Goal: Task Accomplishment & Management: Manage account settings

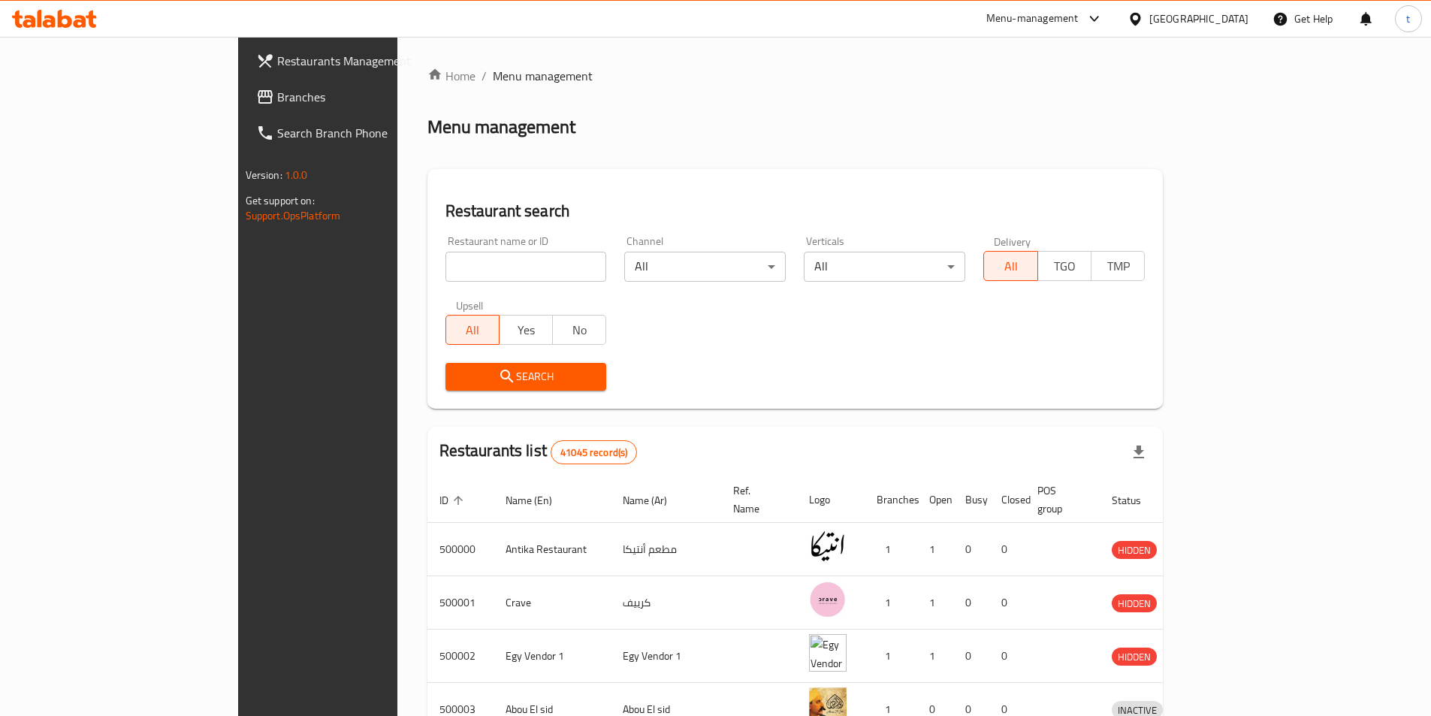
click at [1149, 22] on div at bounding box center [1138, 19] width 22 height 17
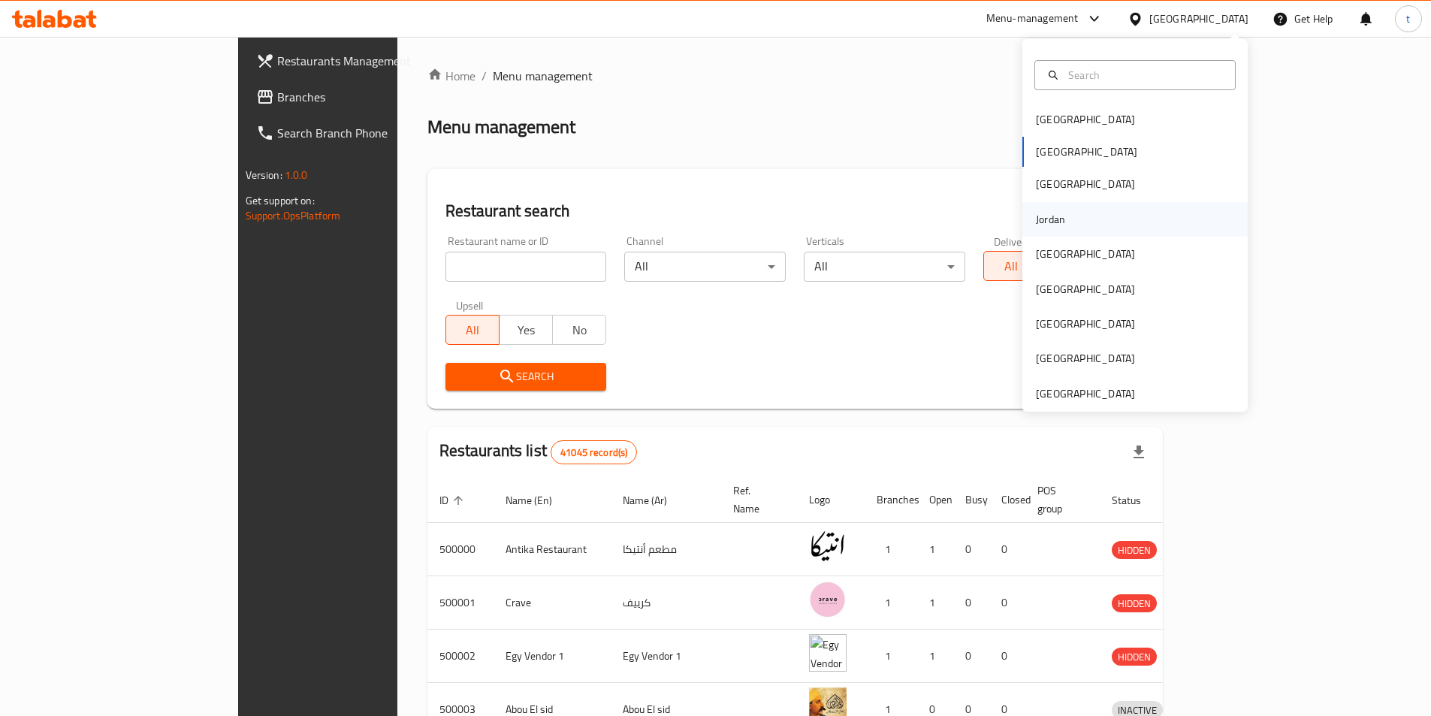
click at [1044, 222] on div "Jordan" at bounding box center [1050, 219] width 29 height 17
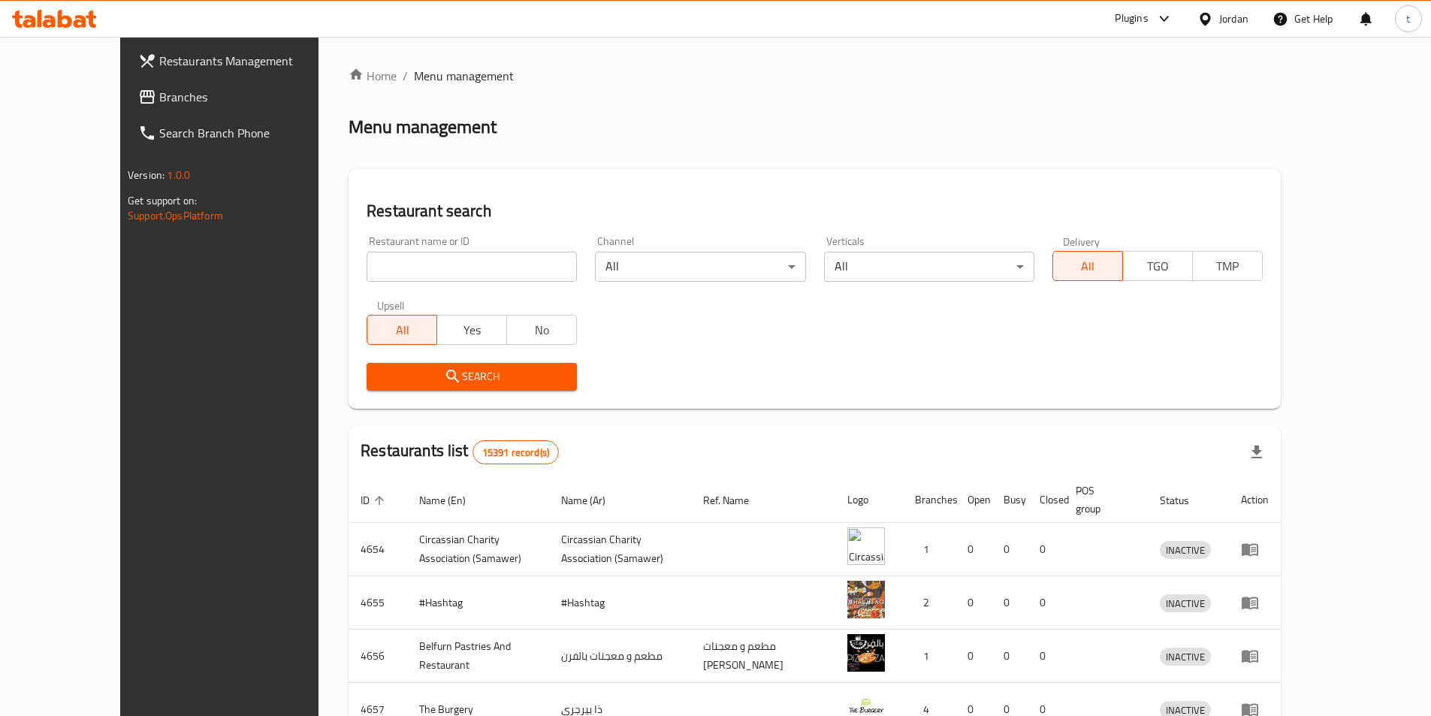
click at [126, 82] on link "Branches" at bounding box center [242, 97] width 233 height 36
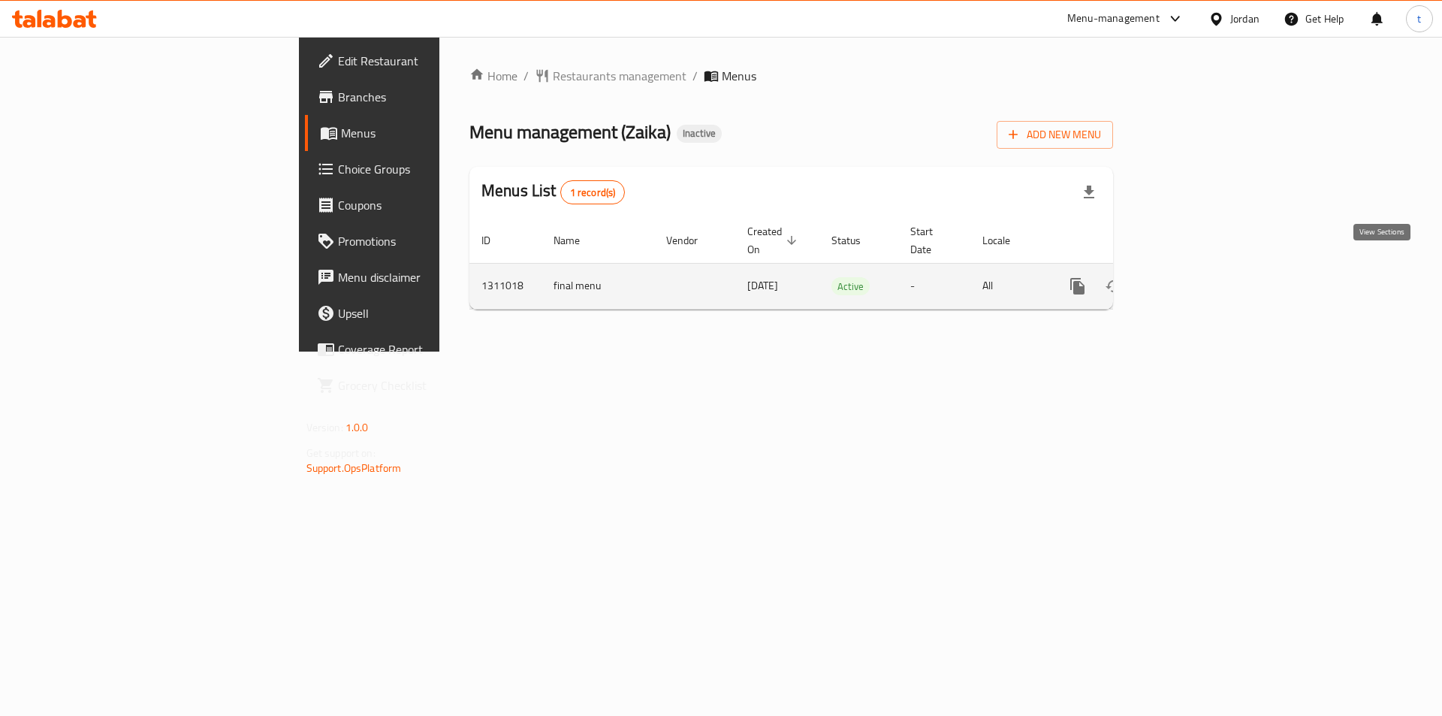
click at [1204, 282] on link "enhanced table" at bounding box center [1186, 286] width 36 height 36
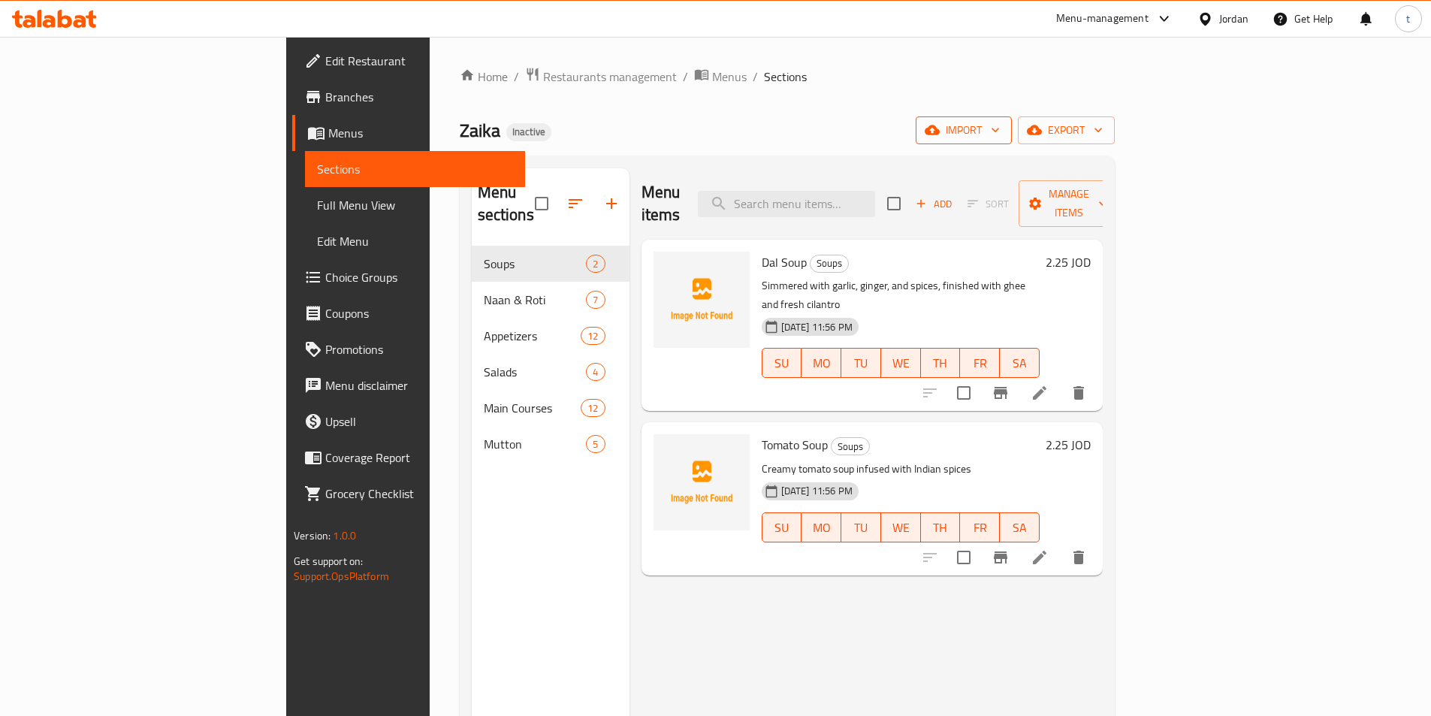
click at [1000, 133] on span "import" at bounding box center [964, 130] width 72 height 19
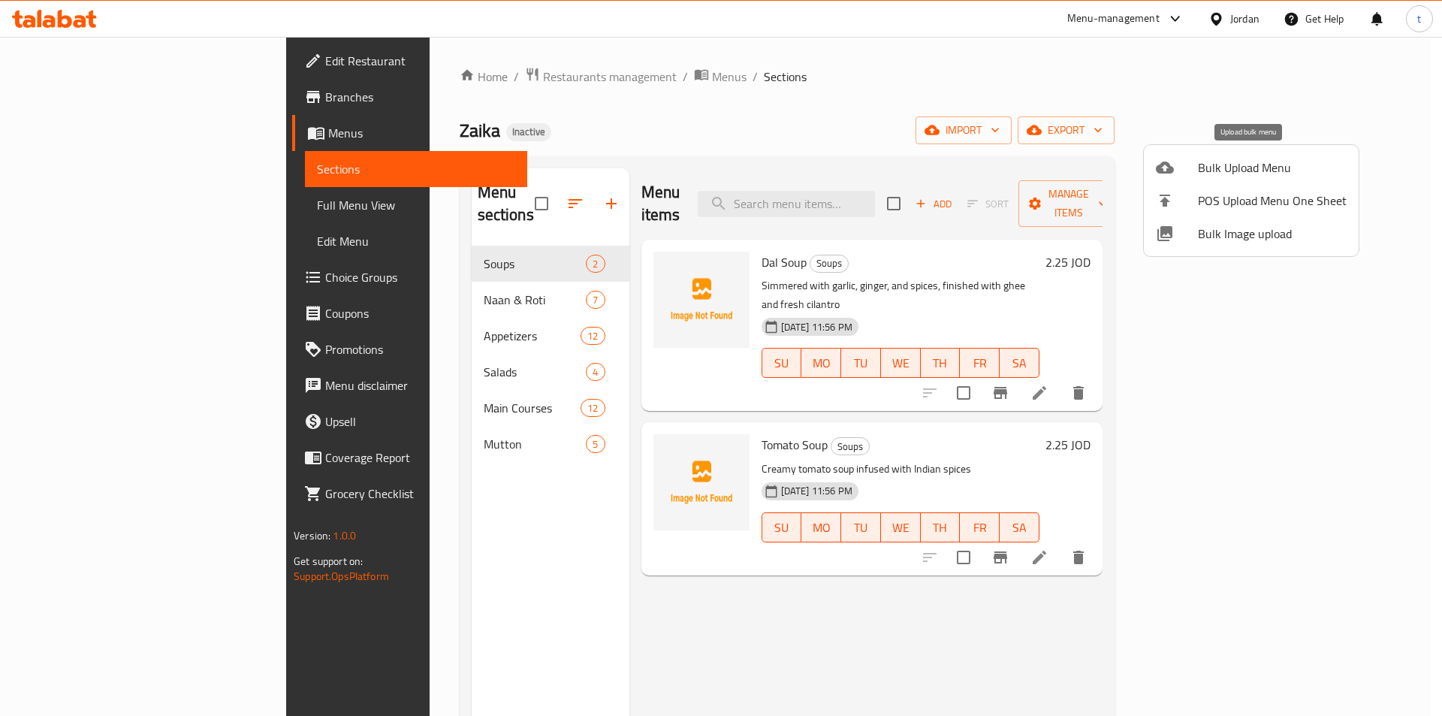
click at [1163, 168] on icon at bounding box center [1165, 167] width 18 height 12
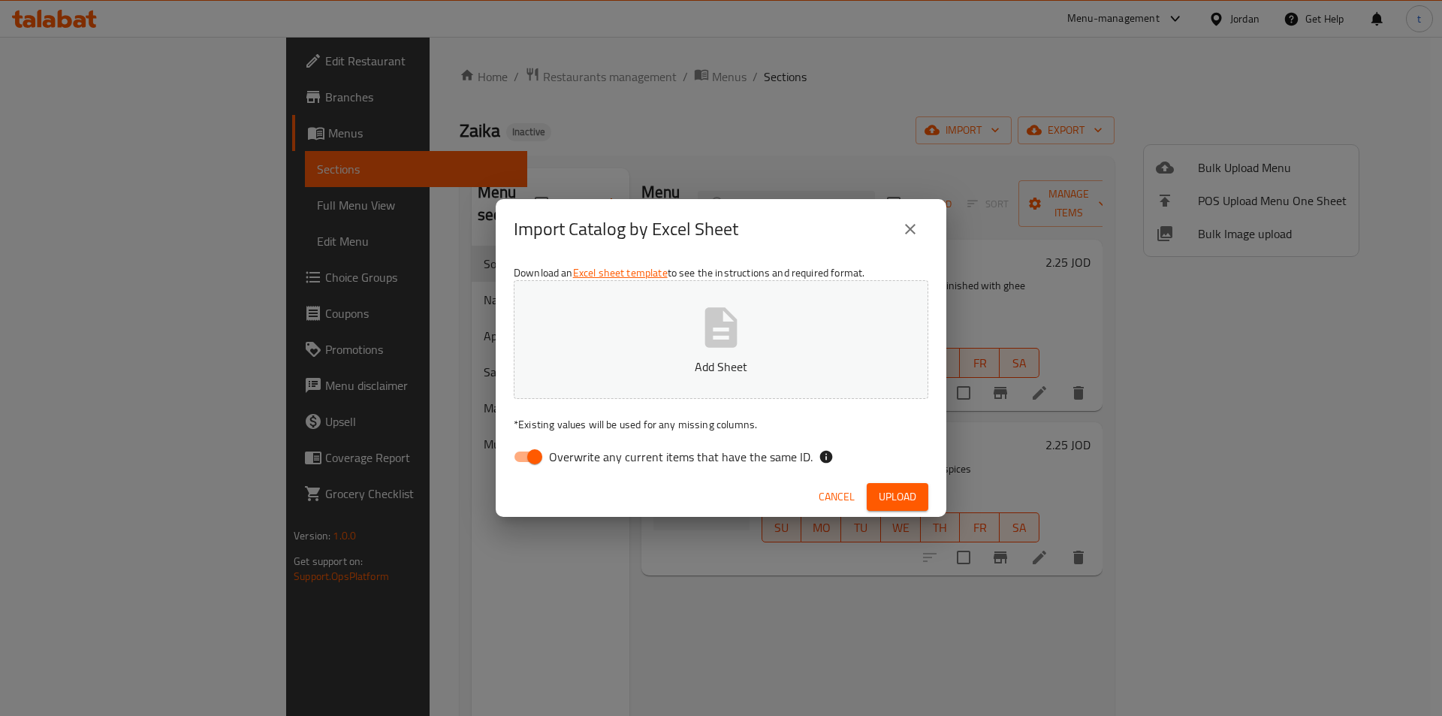
click at [588, 461] on span "Overwrite any current items that have the same ID." at bounding box center [681, 457] width 264 height 18
click at [578, 461] on input "Overwrite any current items that have the same ID." at bounding box center [535, 456] width 86 height 29
checkbox input "false"
click at [884, 489] on span "Upload" at bounding box center [898, 496] width 38 height 19
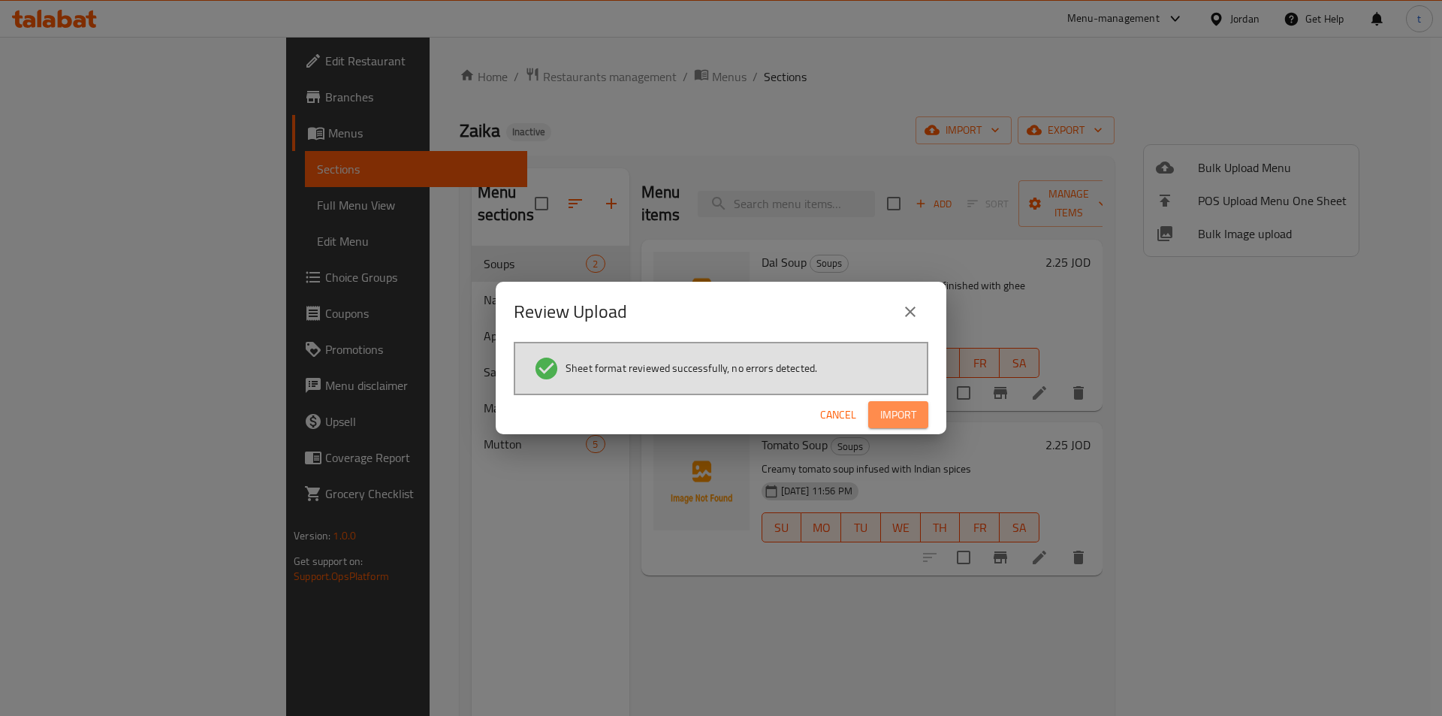
click at [880, 412] on span "Import" at bounding box center [898, 415] width 36 height 19
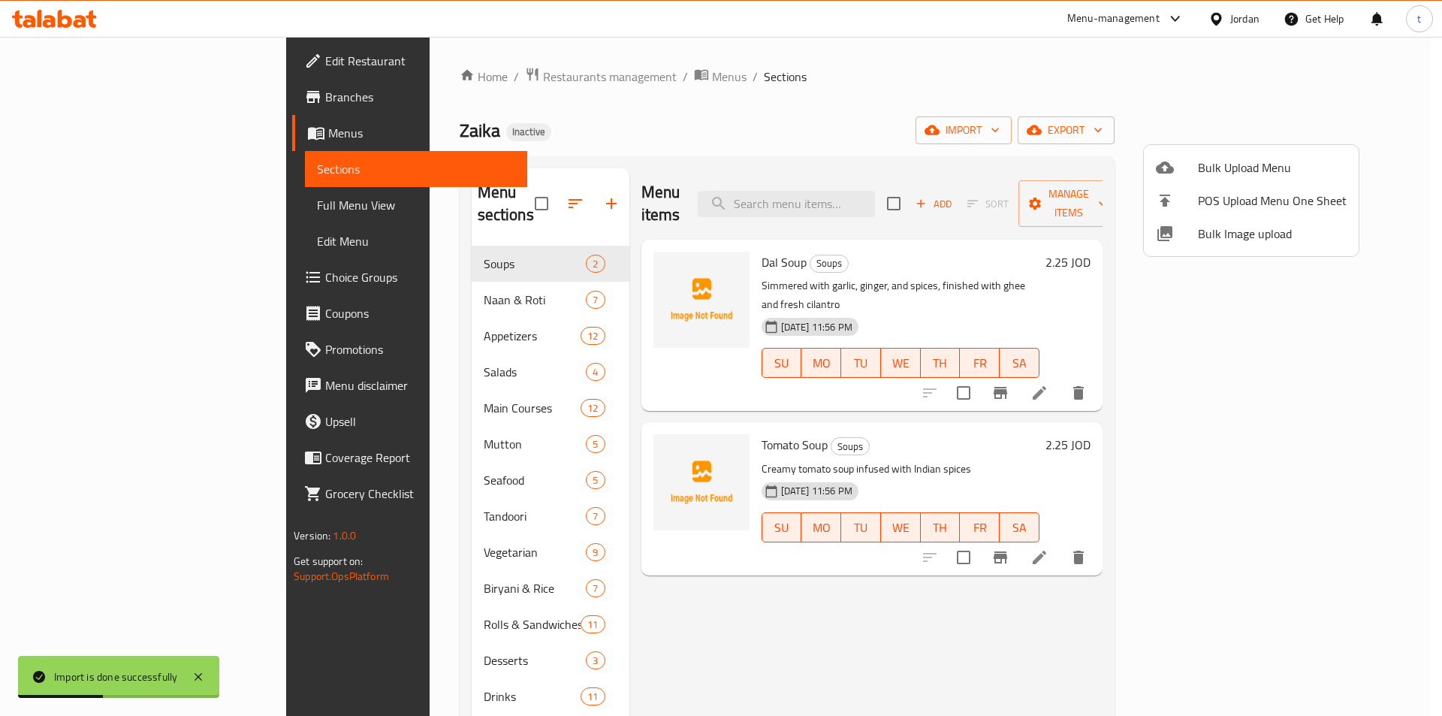
click at [134, 204] on div at bounding box center [721, 358] width 1442 height 716
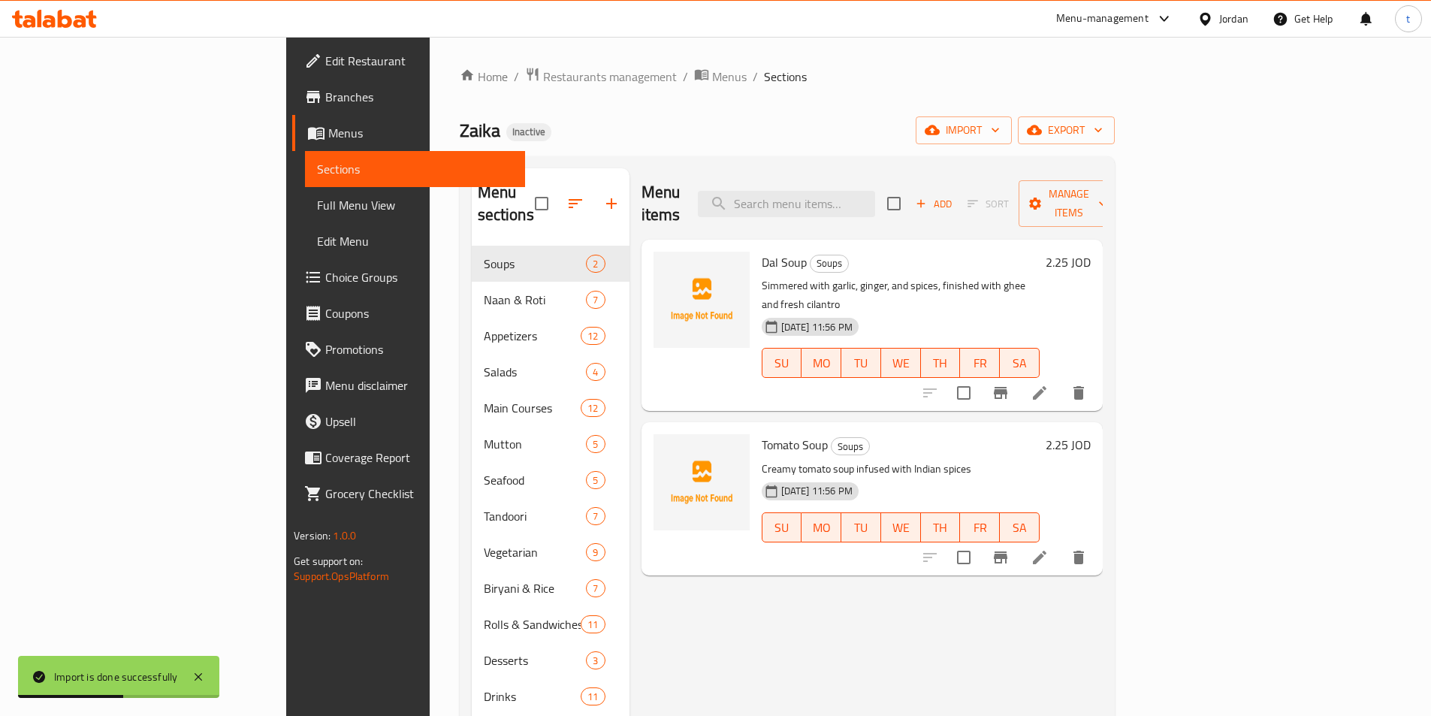
click at [317, 204] on span "Full Menu View" at bounding box center [415, 205] width 196 height 18
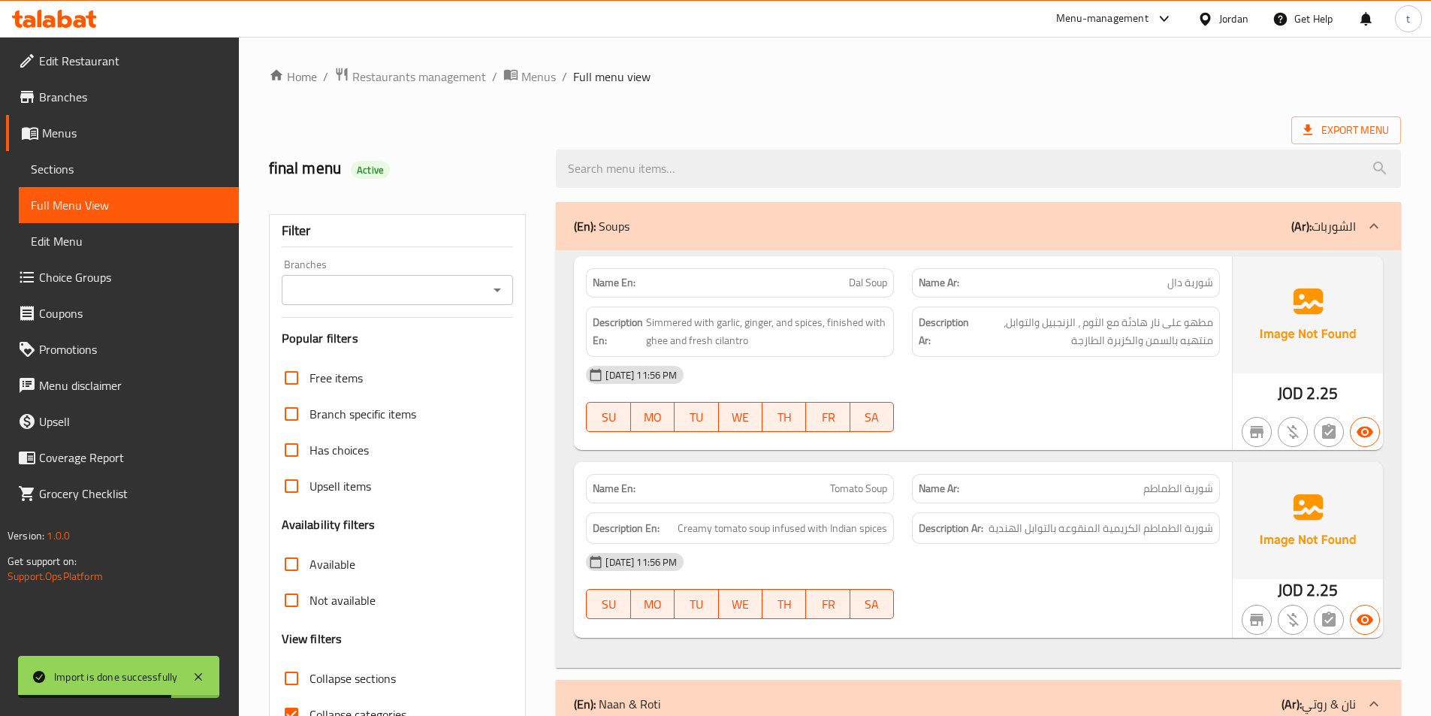
scroll to position [225, 0]
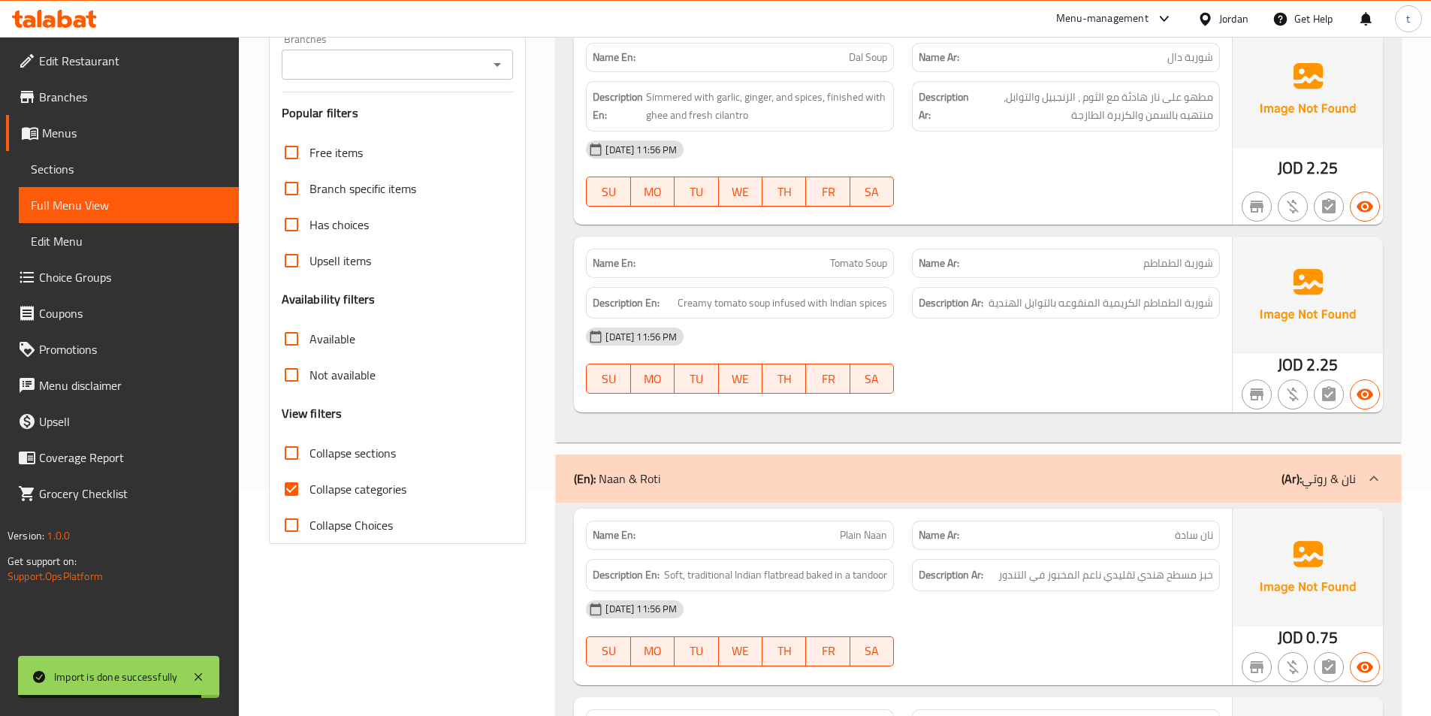
click at [283, 485] on input "Collapse categories" at bounding box center [291, 489] width 36 height 36
checkbox input "false"
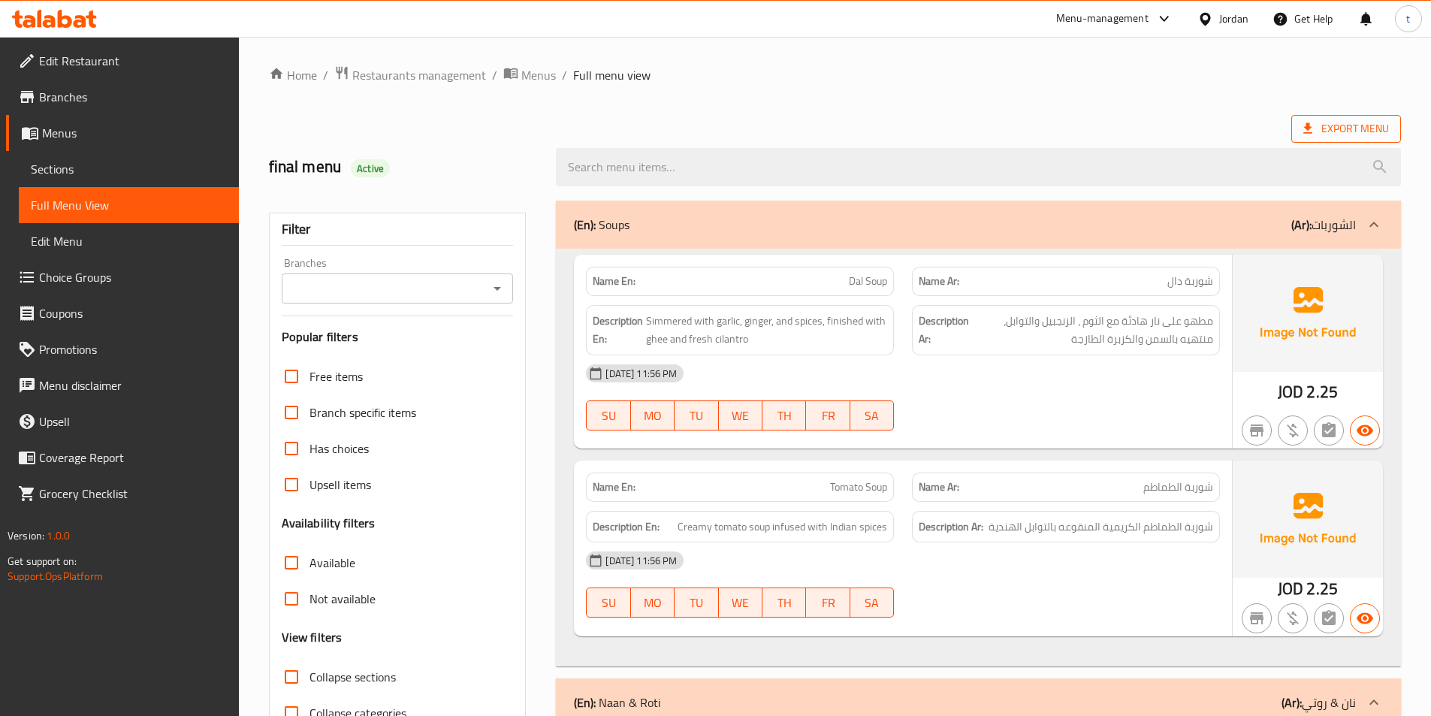
scroll to position [0, 0]
click at [1373, 216] on div at bounding box center [1374, 226] width 36 height 36
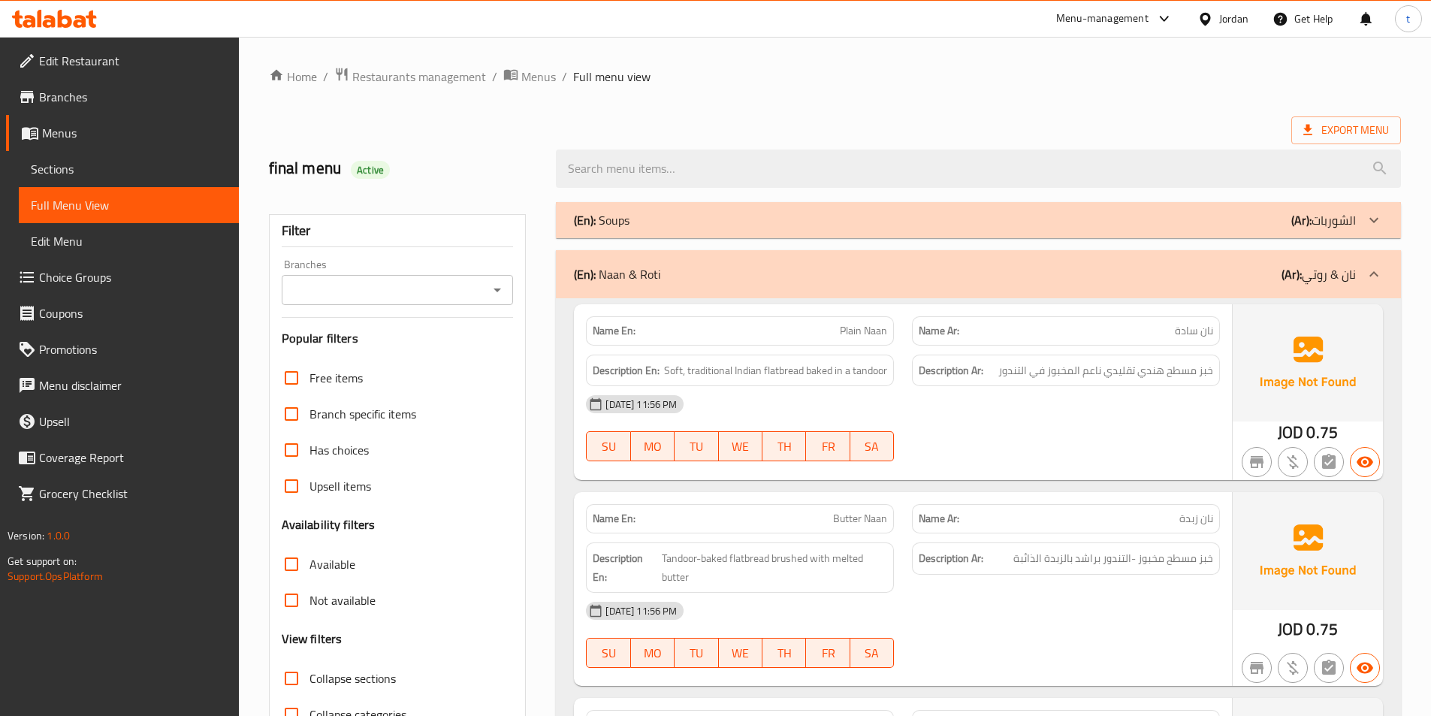
click at [1381, 278] on icon at bounding box center [1374, 274] width 18 height 18
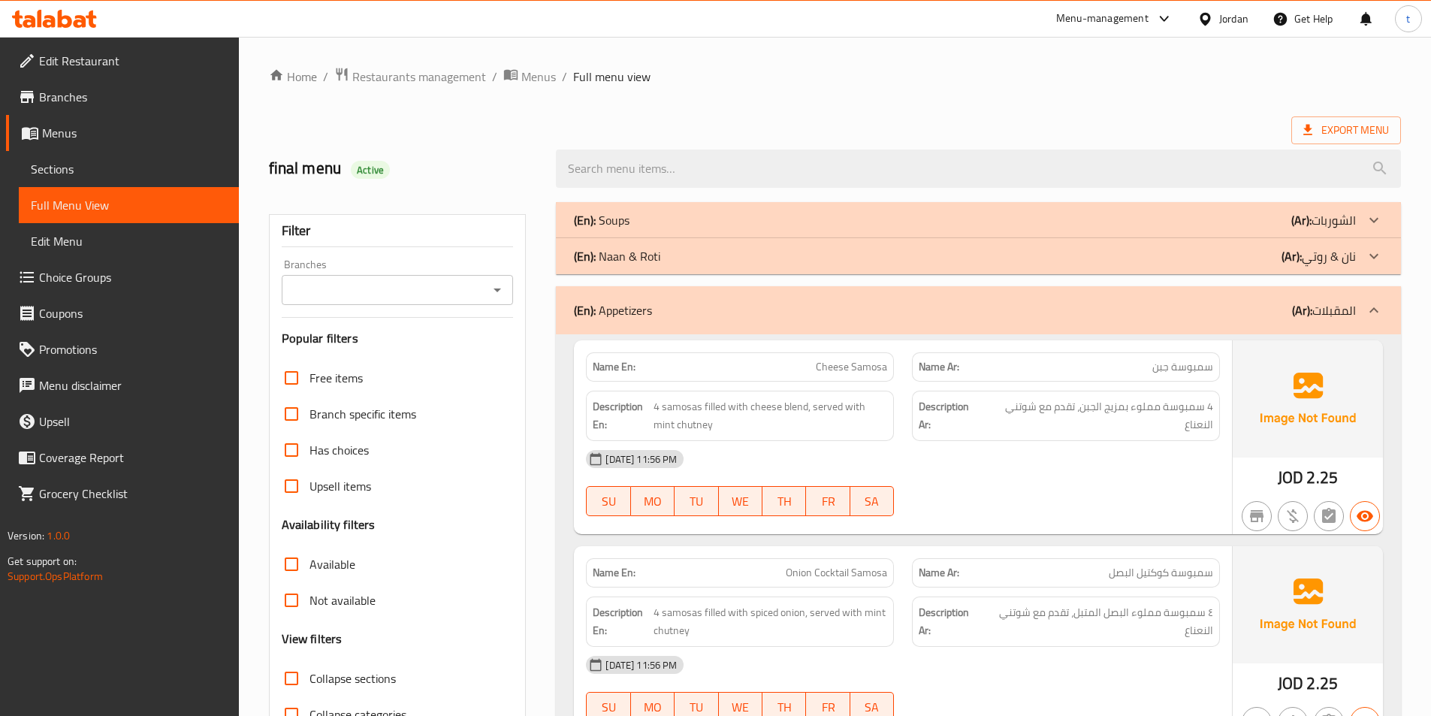
click at [1364, 308] on div at bounding box center [1374, 310] width 36 height 36
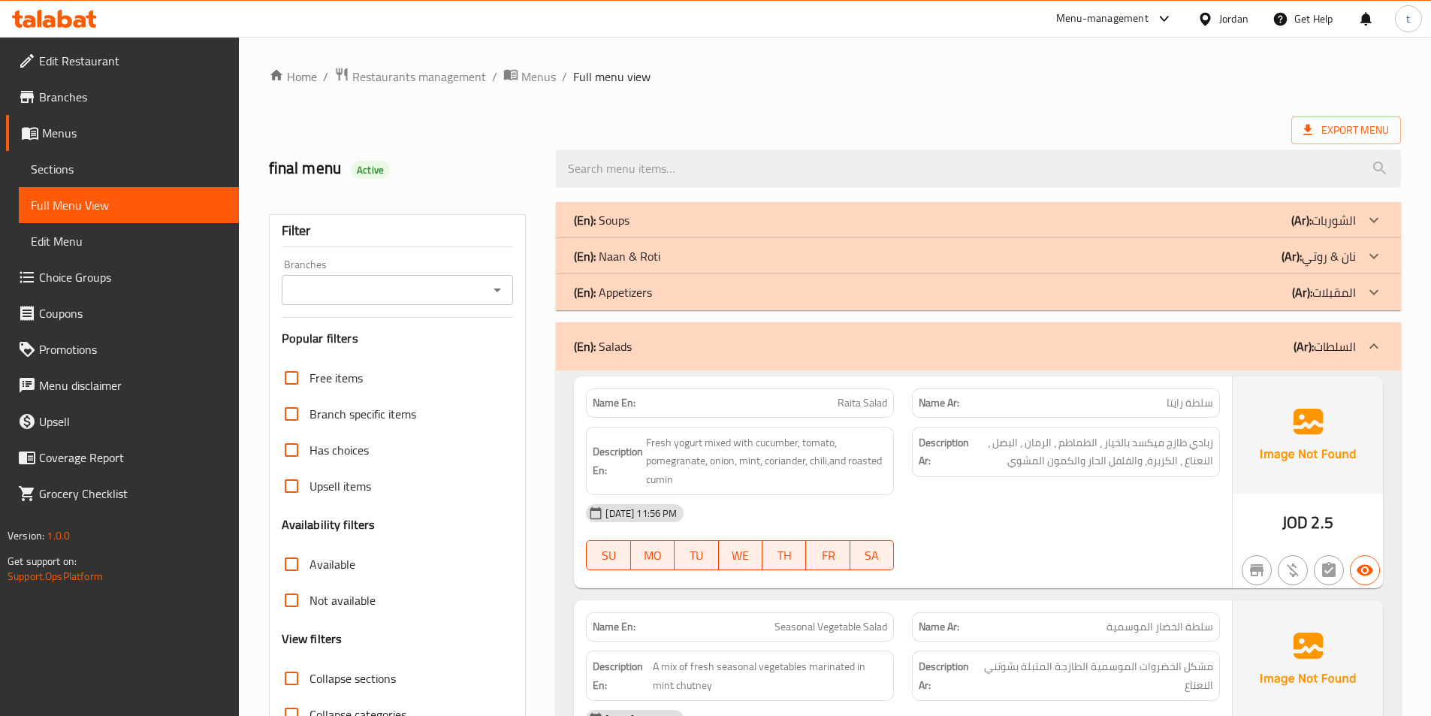
click at [1368, 336] on div at bounding box center [1374, 346] width 36 height 36
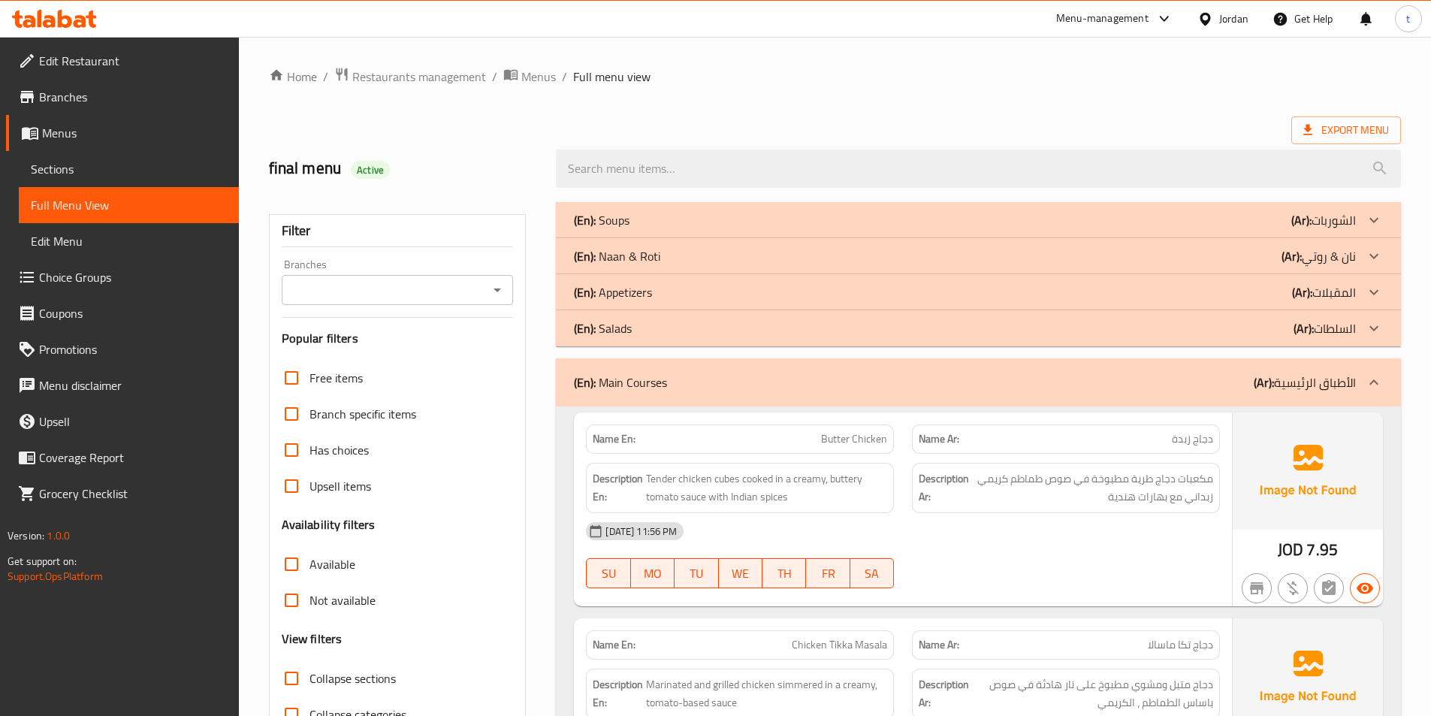
click at [1362, 383] on div at bounding box center [1374, 382] width 36 height 36
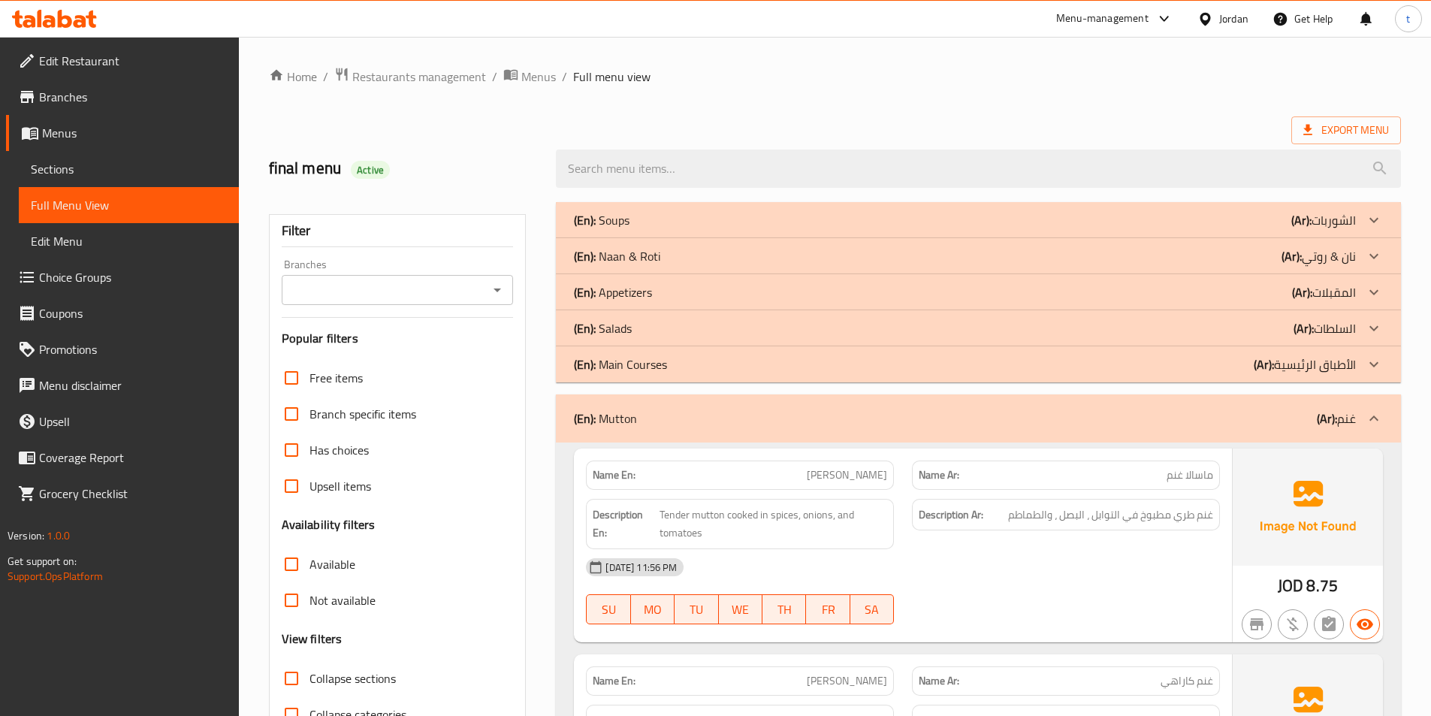
click at [1363, 418] on div at bounding box center [1374, 418] width 36 height 36
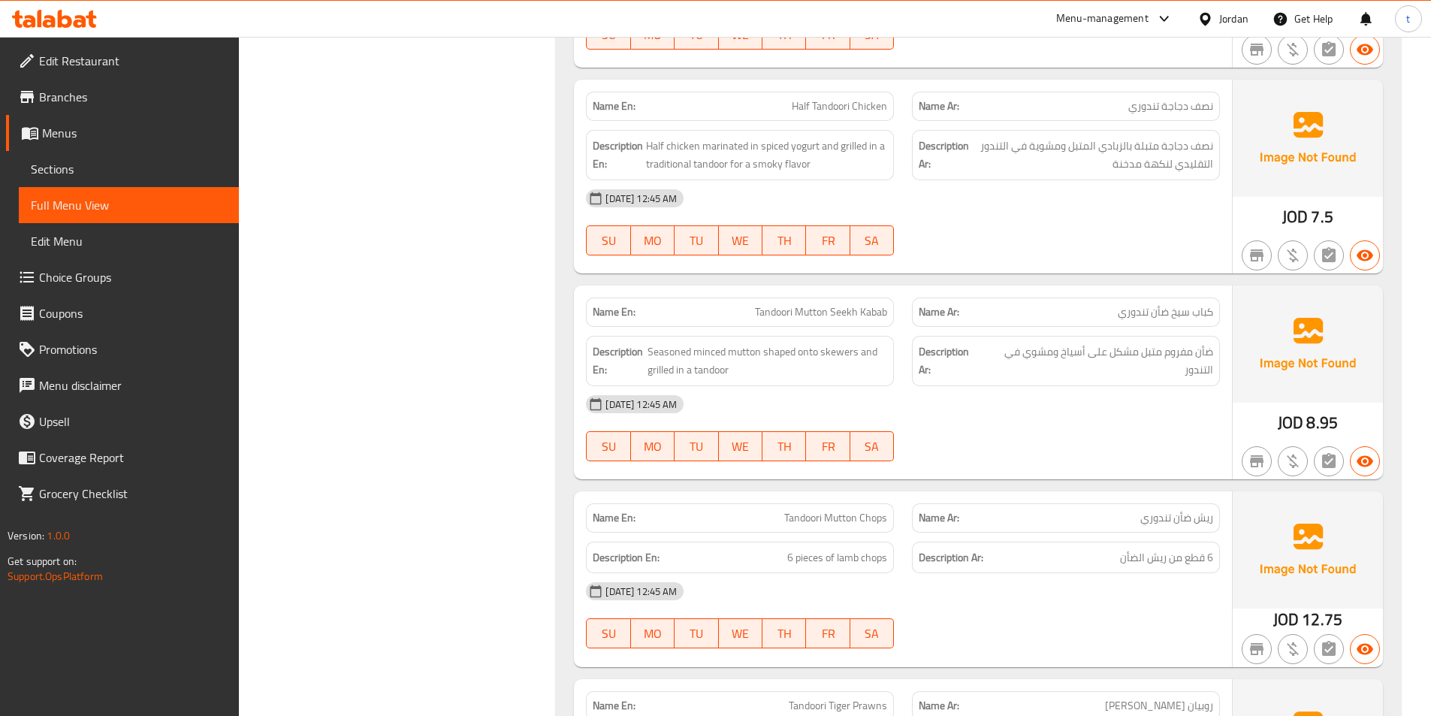
scroll to position [1953, 0]
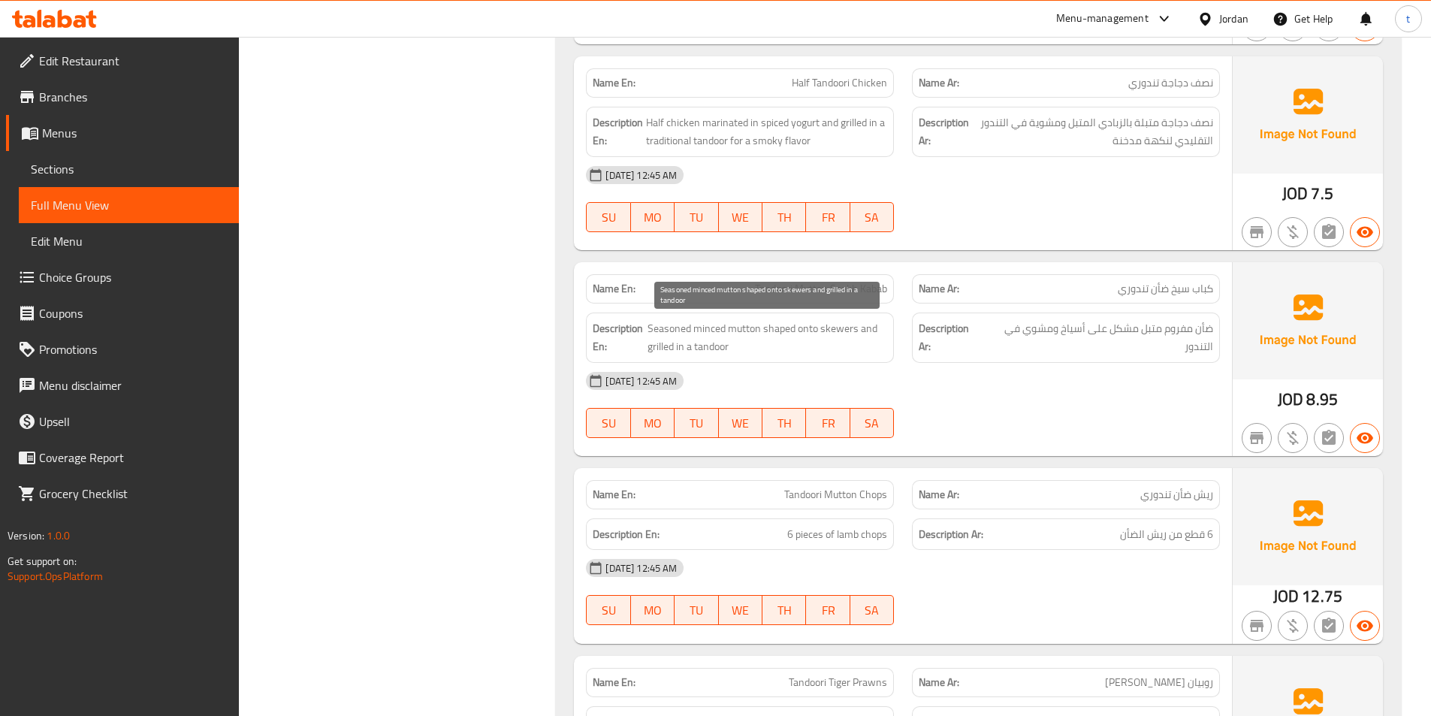
click at [807, 327] on span "Seasoned minced mutton shaped onto skewers and grilled in a tandoor" at bounding box center [767, 337] width 240 height 37
copy span "onto"
click at [777, 349] on span "Seasoned minced mutton shaped onto skewers and grilled in a tandoor" at bounding box center [767, 337] width 240 height 37
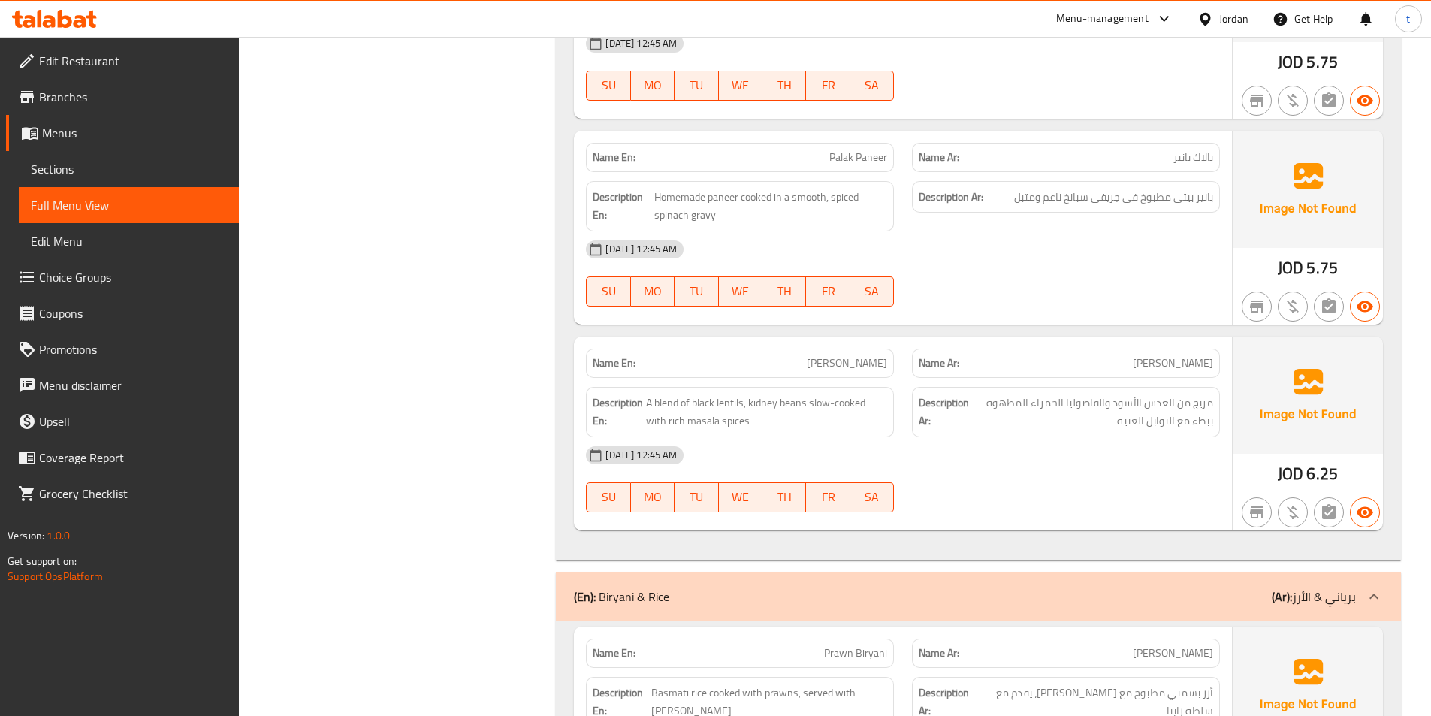
scroll to position [4431, 0]
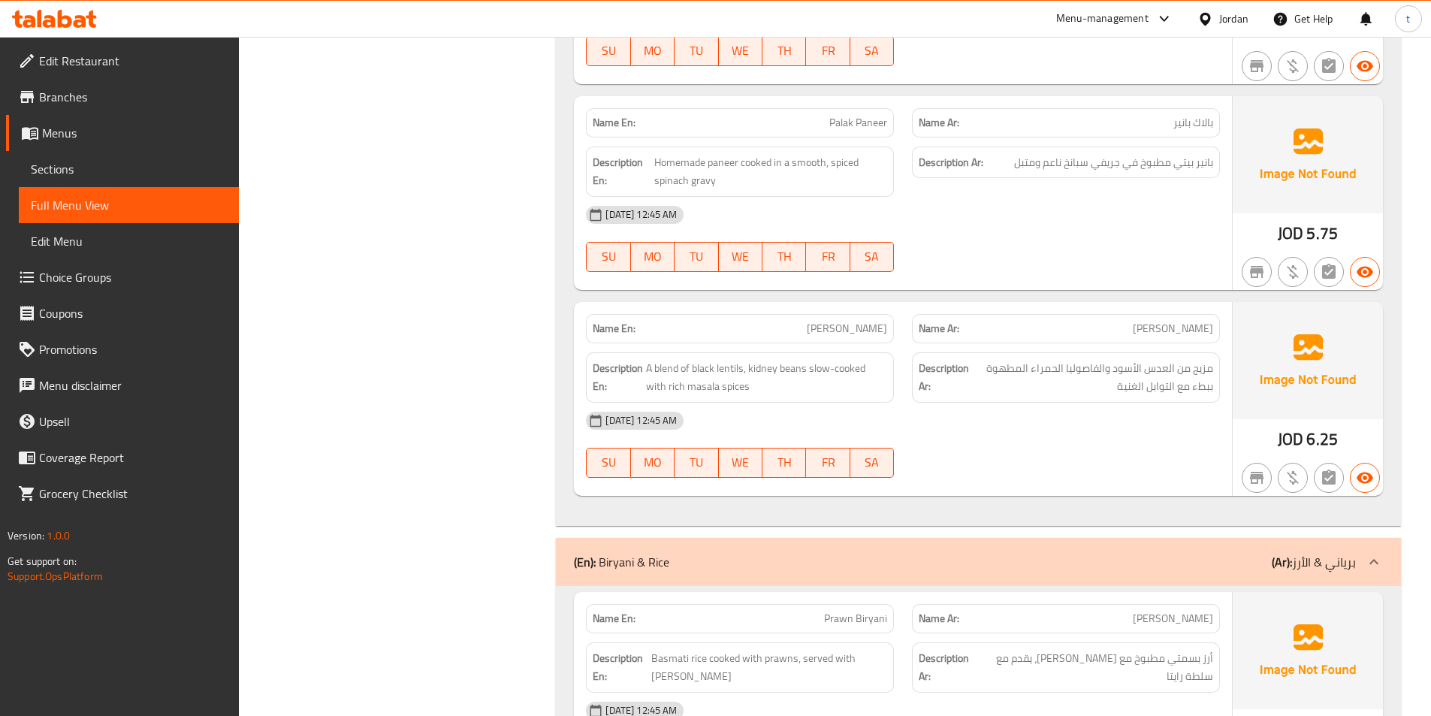
click at [867, 330] on span "[PERSON_NAME]" at bounding box center [847, 329] width 80 height 16
copy span "Makhani"
click at [701, 382] on span "A blend of black lentils, kidney beans slow-cooked with rich masala spices" at bounding box center [766, 377] width 241 height 37
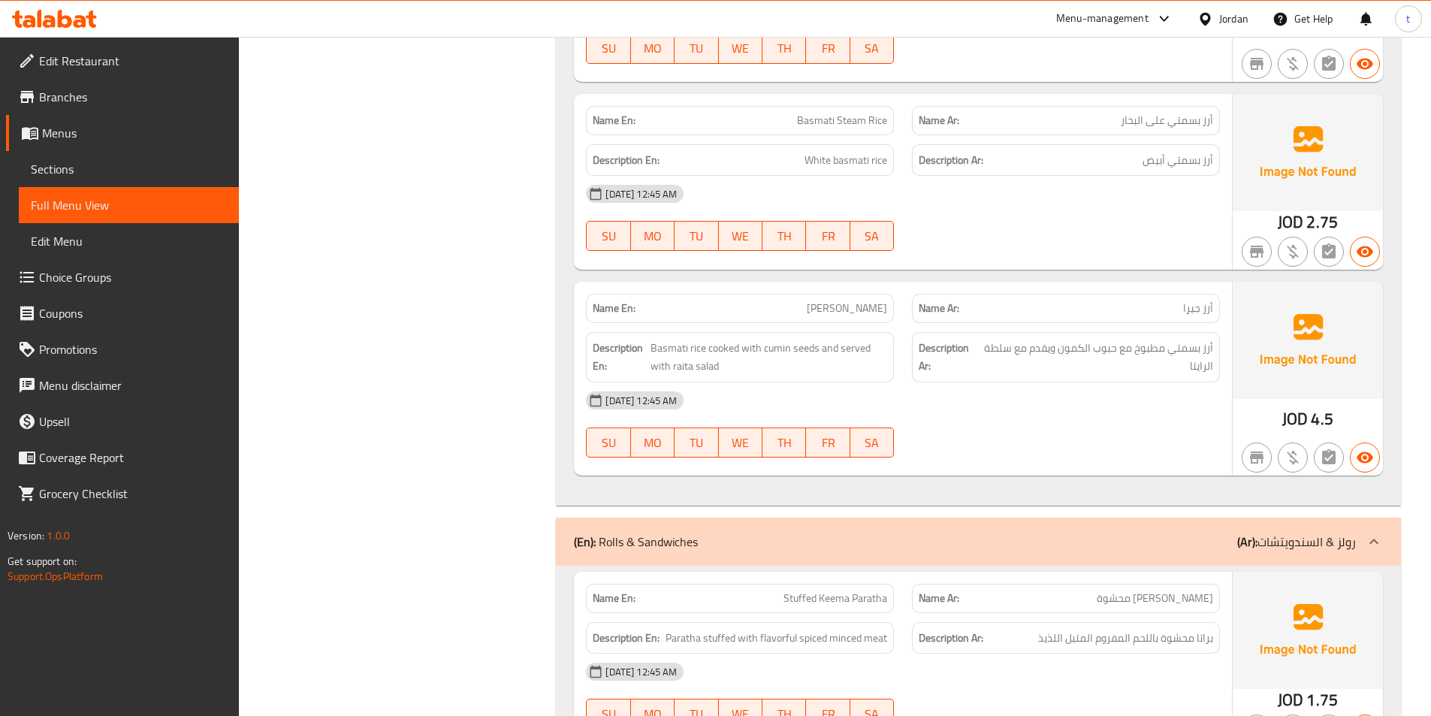
scroll to position [5933, 0]
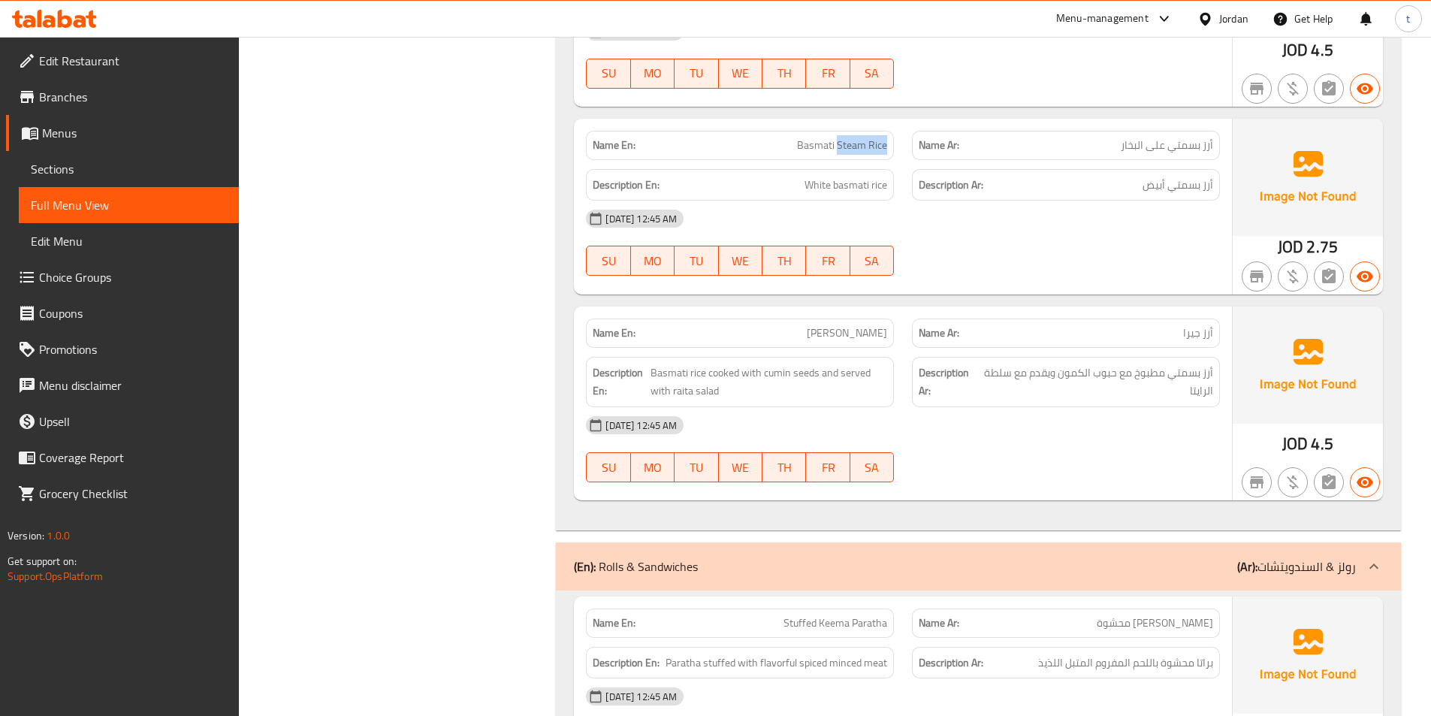
drag, startPoint x: 840, startPoint y: 143, endPoint x: 898, endPoint y: 146, distance: 58.7
click at [898, 146] on div "Name En: Basmati Steam Rice" at bounding box center [740, 145] width 326 height 47
copy span "Steam Rice"
click at [1112, 206] on div "[DATE] 12:45 AM" at bounding box center [903, 219] width 652 height 36
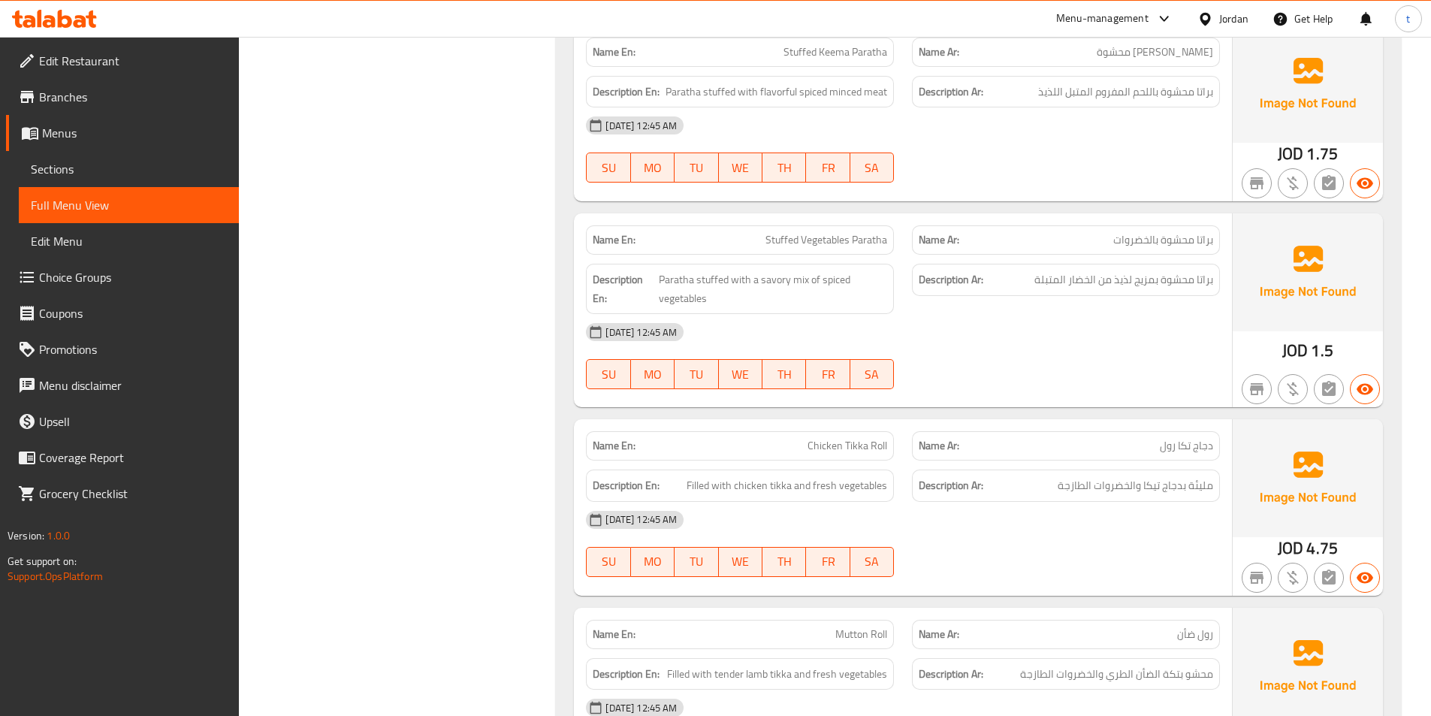
scroll to position [6534, 0]
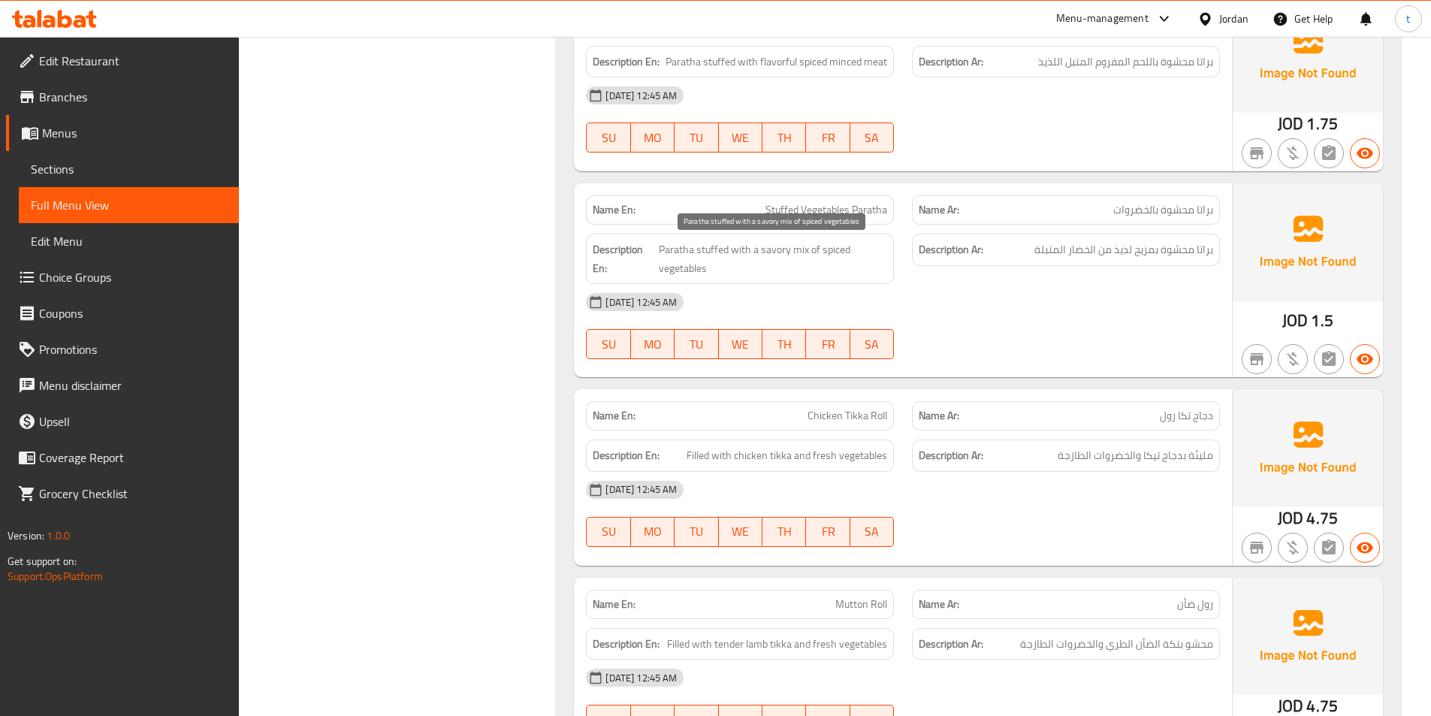
click at [772, 255] on span "Paratha stuffed with a savory mix of spiced vegetables" at bounding box center [773, 258] width 228 height 37
copy span "savory"
drag, startPoint x: 769, startPoint y: 209, endPoint x: 892, endPoint y: 208, distance: 123.2
click at [892, 208] on div "Name En: Stuffed Vegetables Paratha" at bounding box center [740, 209] width 308 height 29
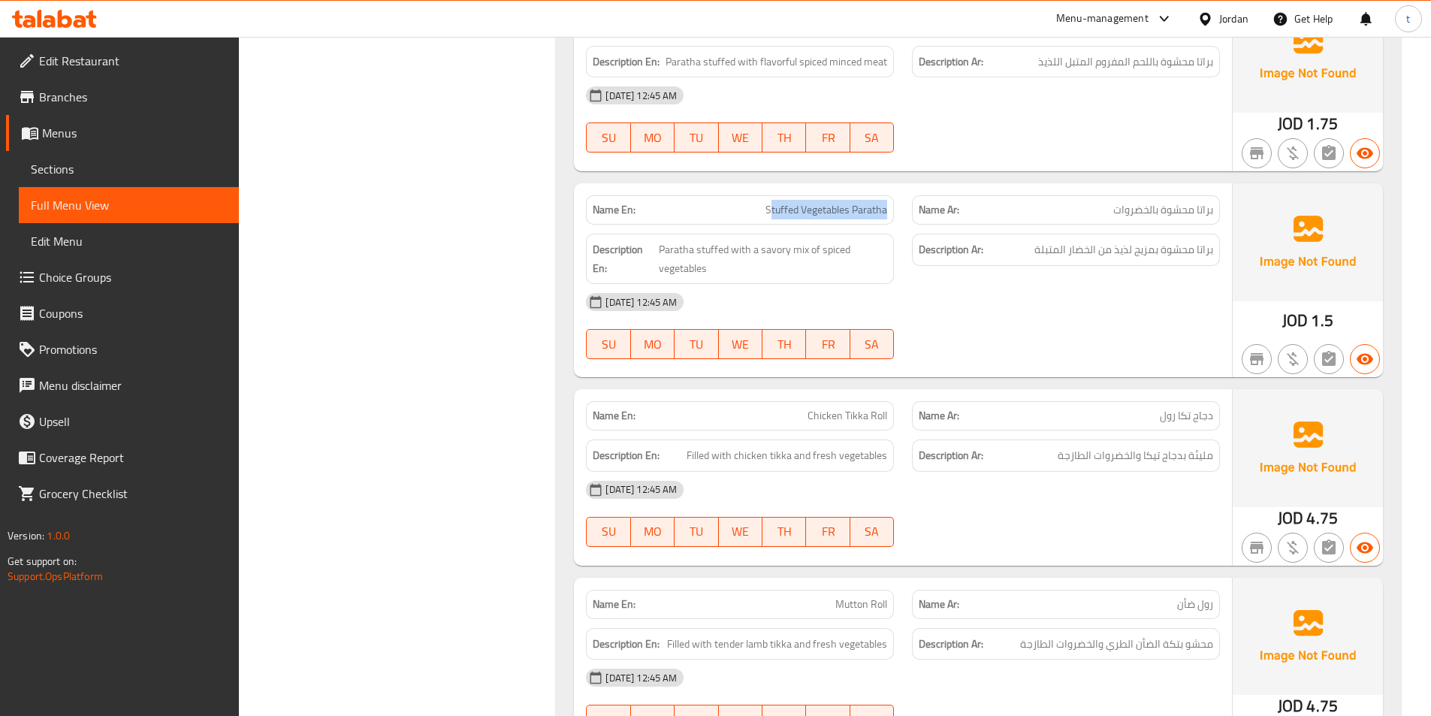
click at [770, 210] on span "Stuffed Vegetables Paratha" at bounding box center [826, 210] width 122 height 16
click at [768, 210] on span "Stuffed Vegetables Paratha" at bounding box center [826, 210] width 122 height 16
drag, startPoint x: 768, startPoint y: 210, endPoint x: 890, endPoint y: 207, distance: 122.4
click at [890, 207] on div "Name En: Stuffed Vegetables Paratha" at bounding box center [740, 209] width 308 height 29
copy span "Stuffed Vegetables Paratha"
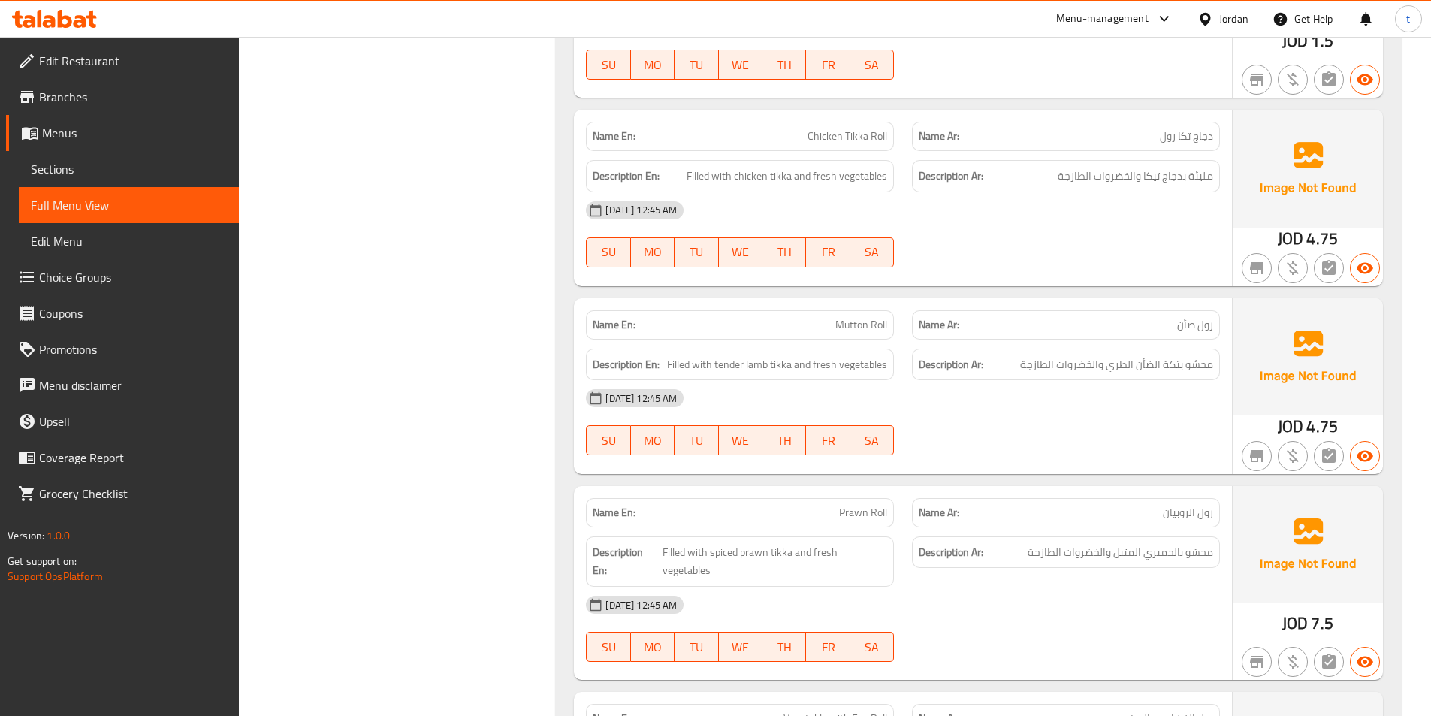
scroll to position [6985, 0]
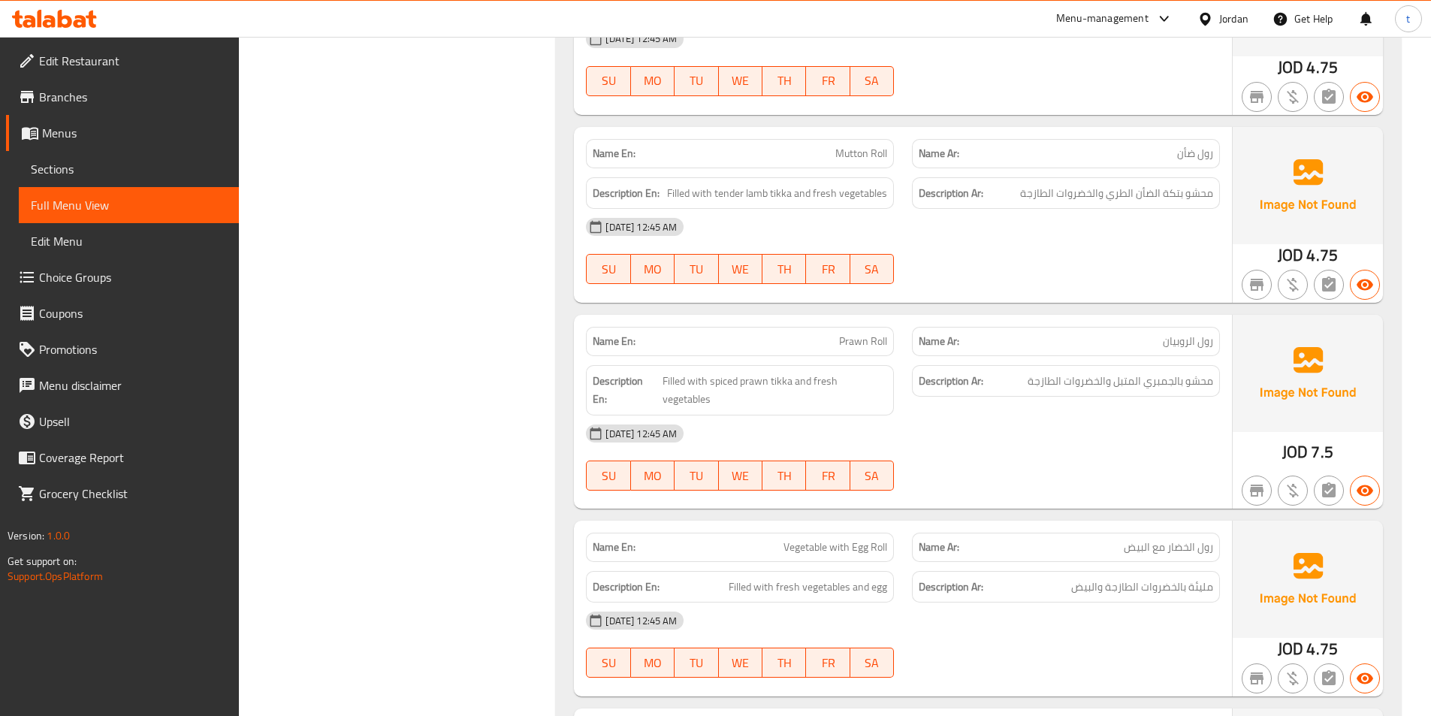
click at [861, 158] on span "Mutton Roll" at bounding box center [861, 154] width 52 height 16
copy span "Mutton Roll"
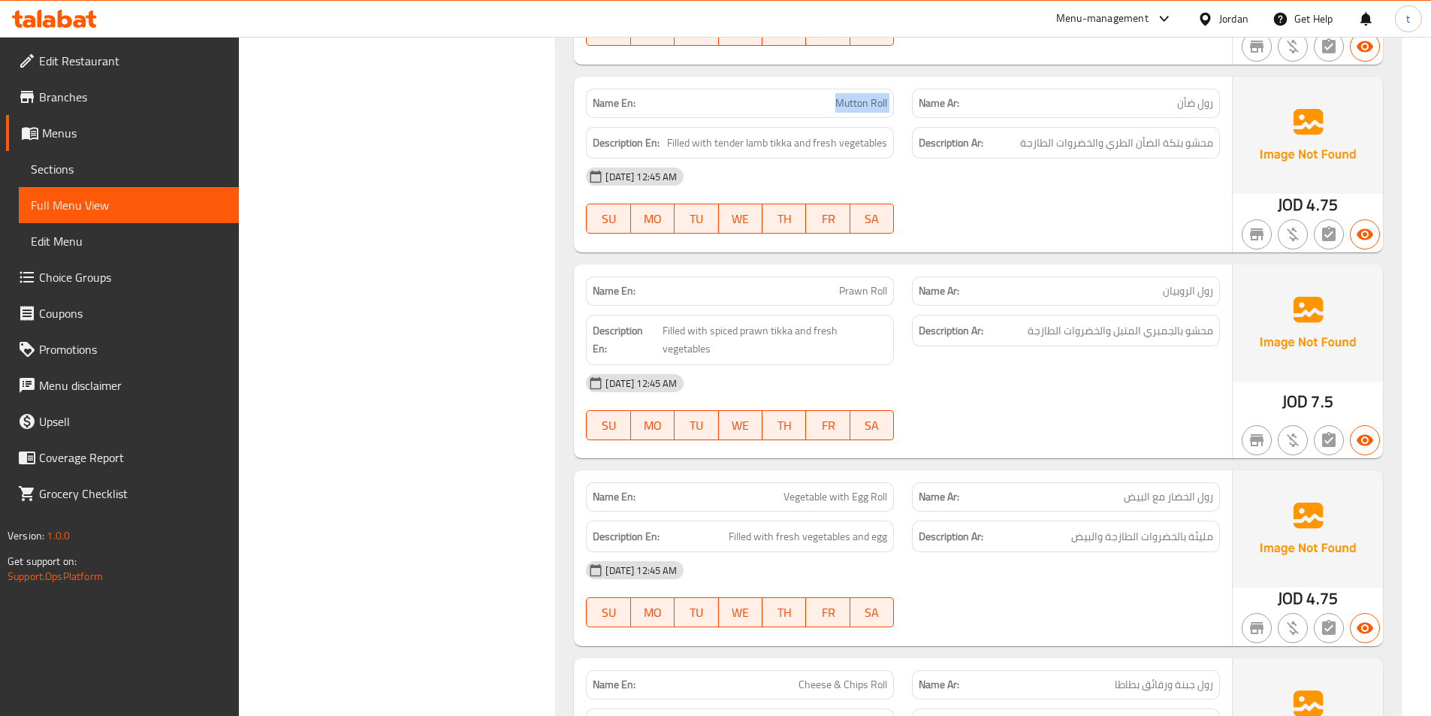
scroll to position [7060, 0]
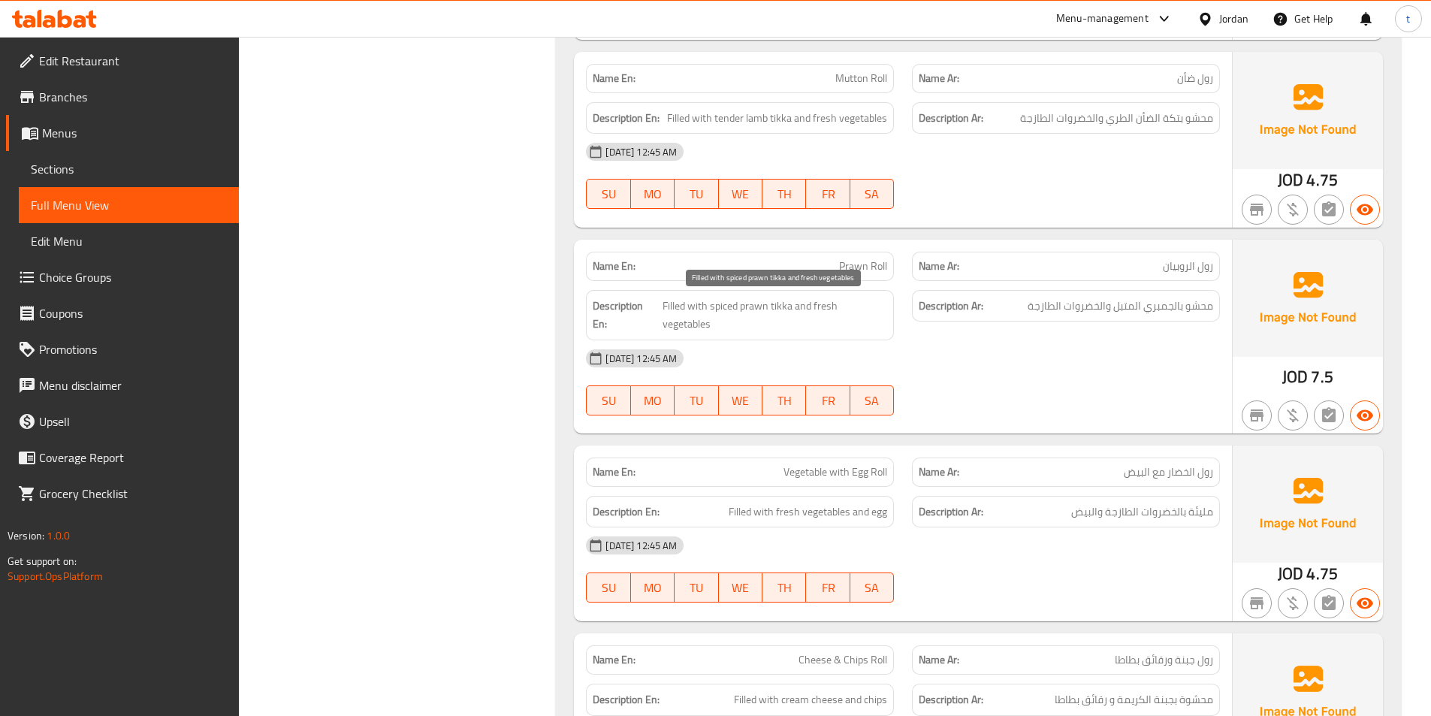
click at [783, 310] on span "Filled with spiced prawn tikka and fresh vegetables" at bounding box center [774, 315] width 225 height 37
click at [864, 265] on span "Prawn Roll" at bounding box center [863, 266] width 48 height 16
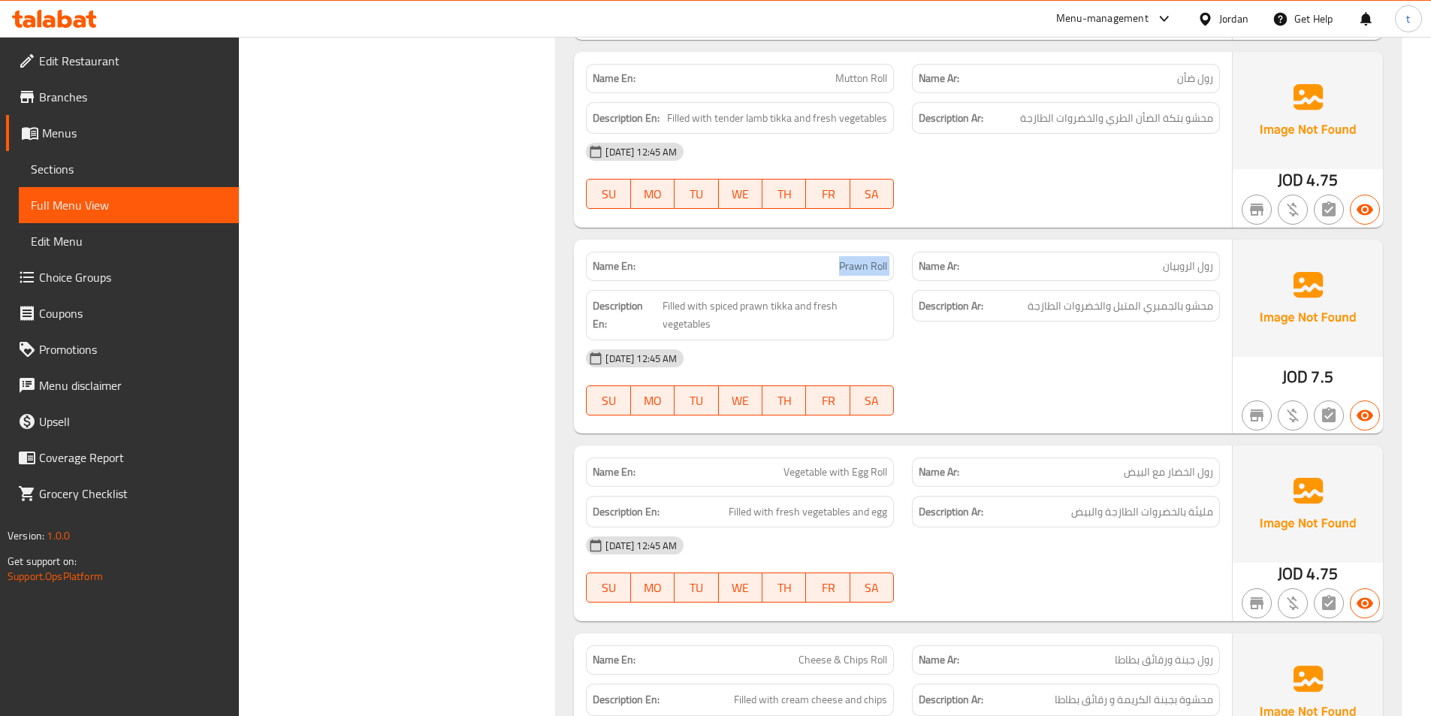
copy span "Prawn Roll"
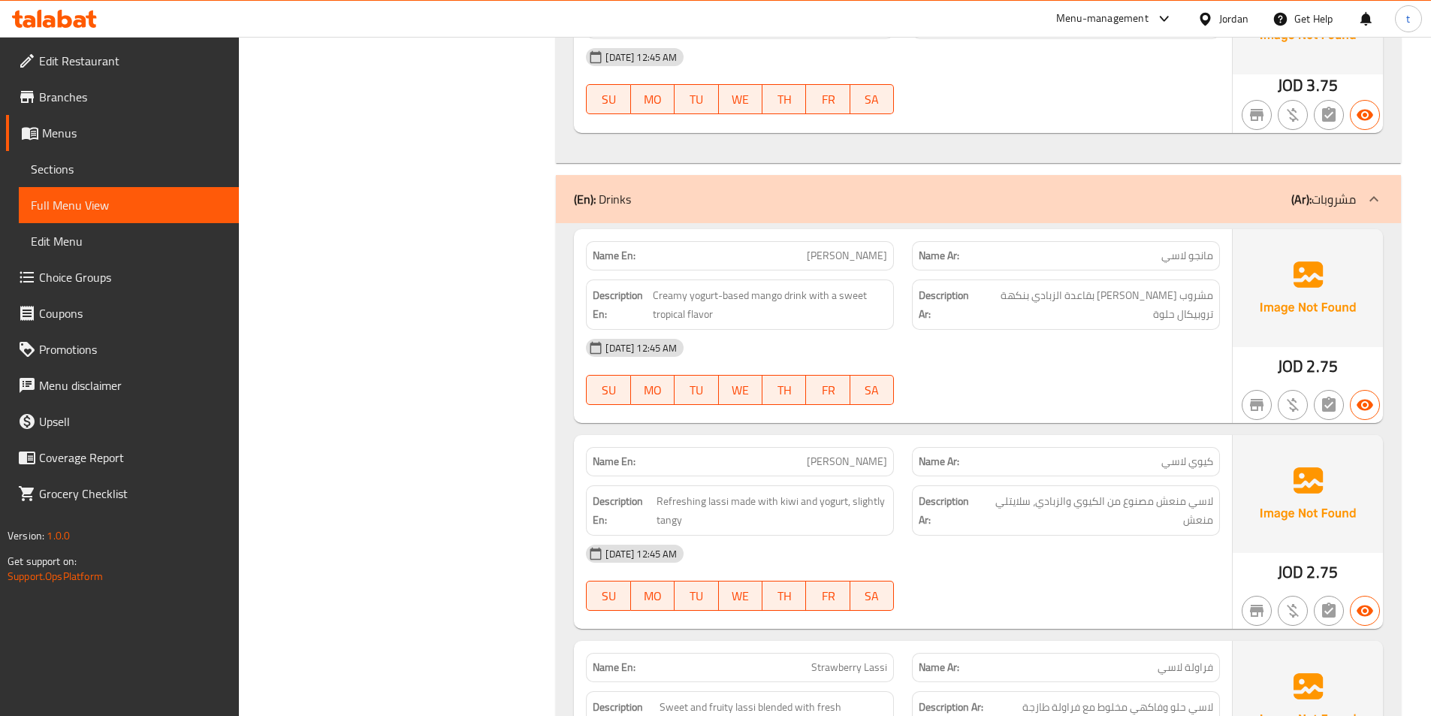
scroll to position [9313, 0]
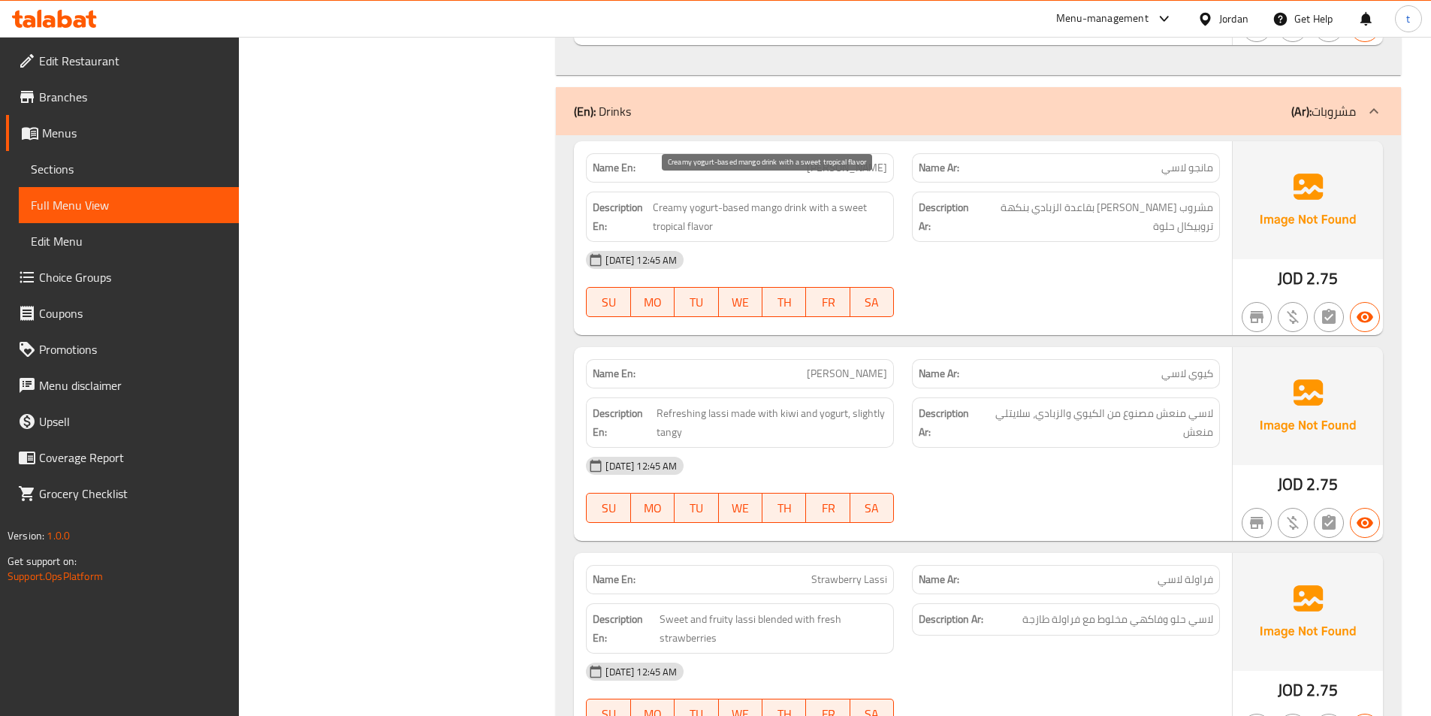
click at [661, 198] on span "Creamy yogurt-based mango drink with a sweet tropical flavor" at bounding box center [770, 216] width 234 height 37
click at [1138, 198] on span "مشروب [PERSON_NAME] بقاعدة الزبادي بنكهة تروبيكال حلوة" at bounding box center [1095, 216] width 236 height 37
click at [695, 198] on span "Creamy yogurt-based mango drink with a sweet tropical flavor" at bounding box center [770, 216] width 234 height 37
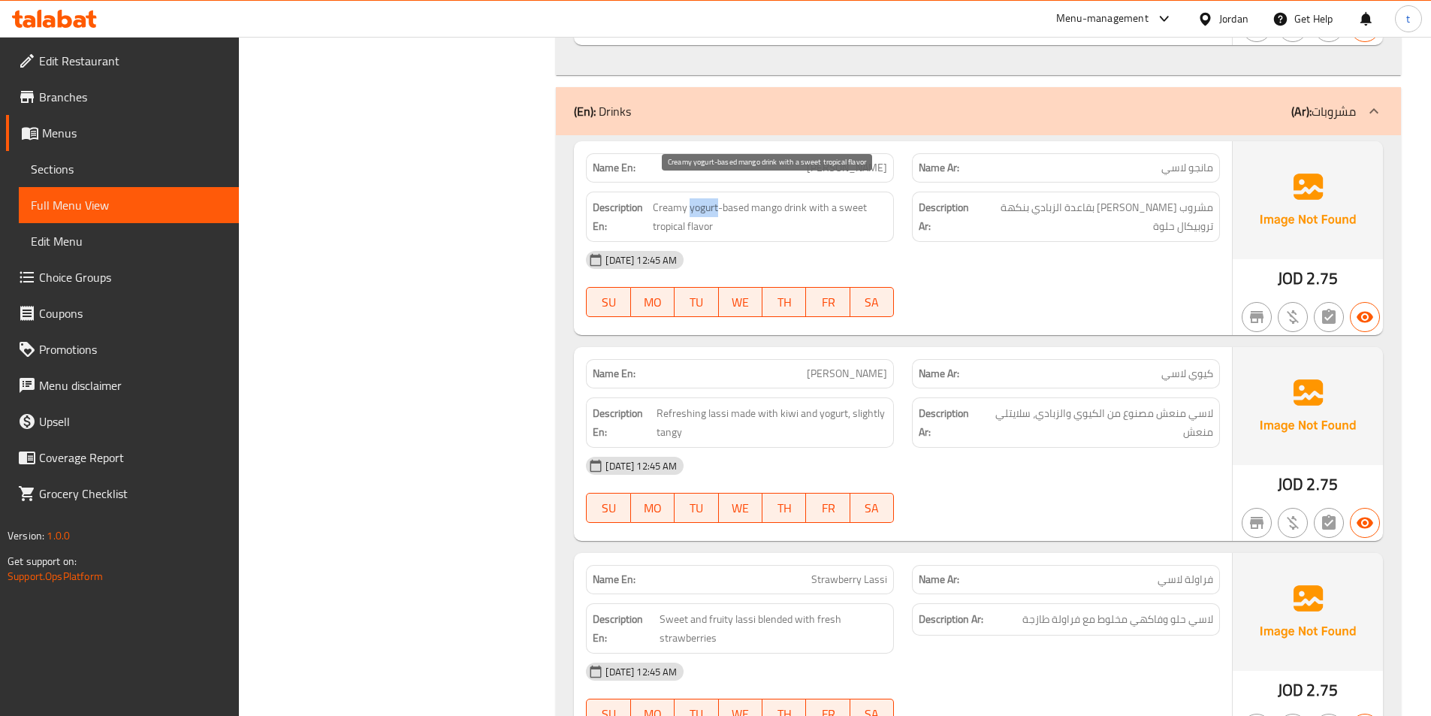
click at [695, 198] on span "Creamy yogurt-based mango drink with a sweet tropical flavor" at bounding box center [770, 216] width 234 height 37
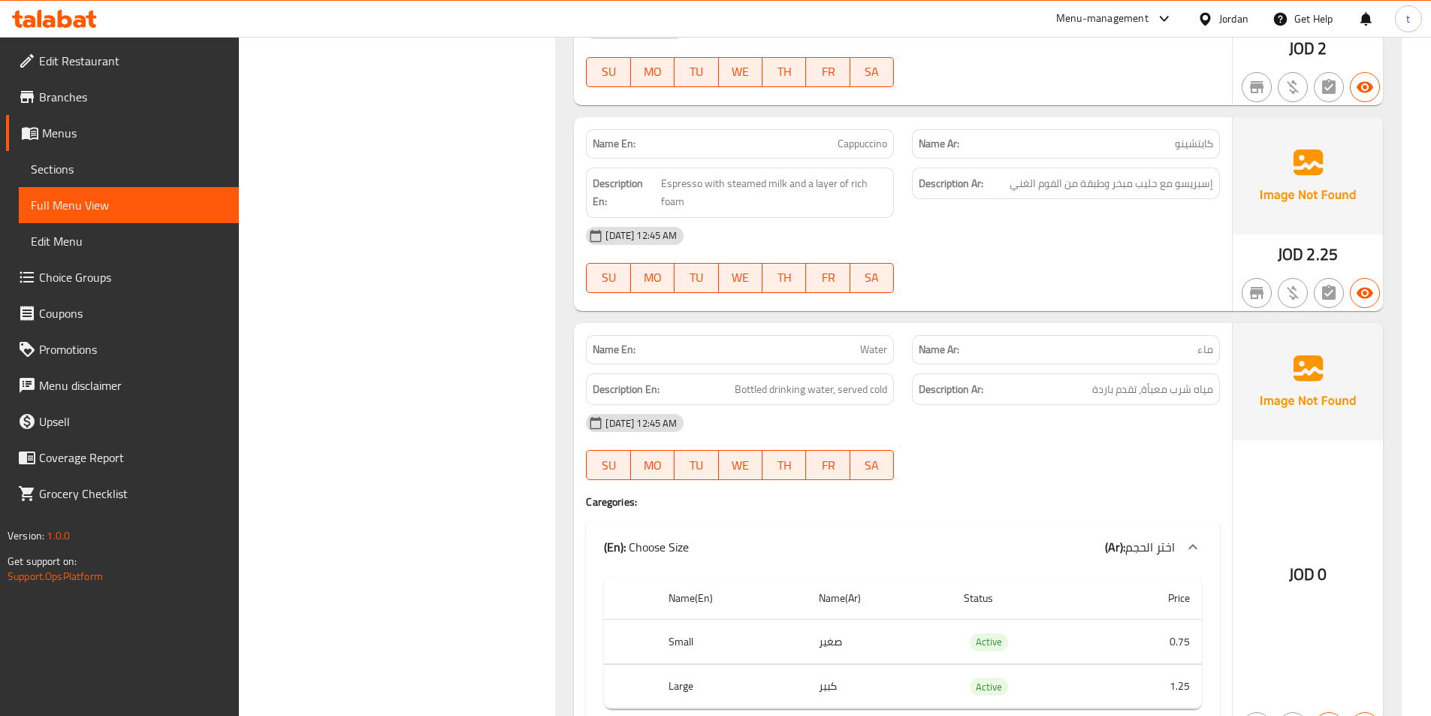
scroll to position [11191, 0]
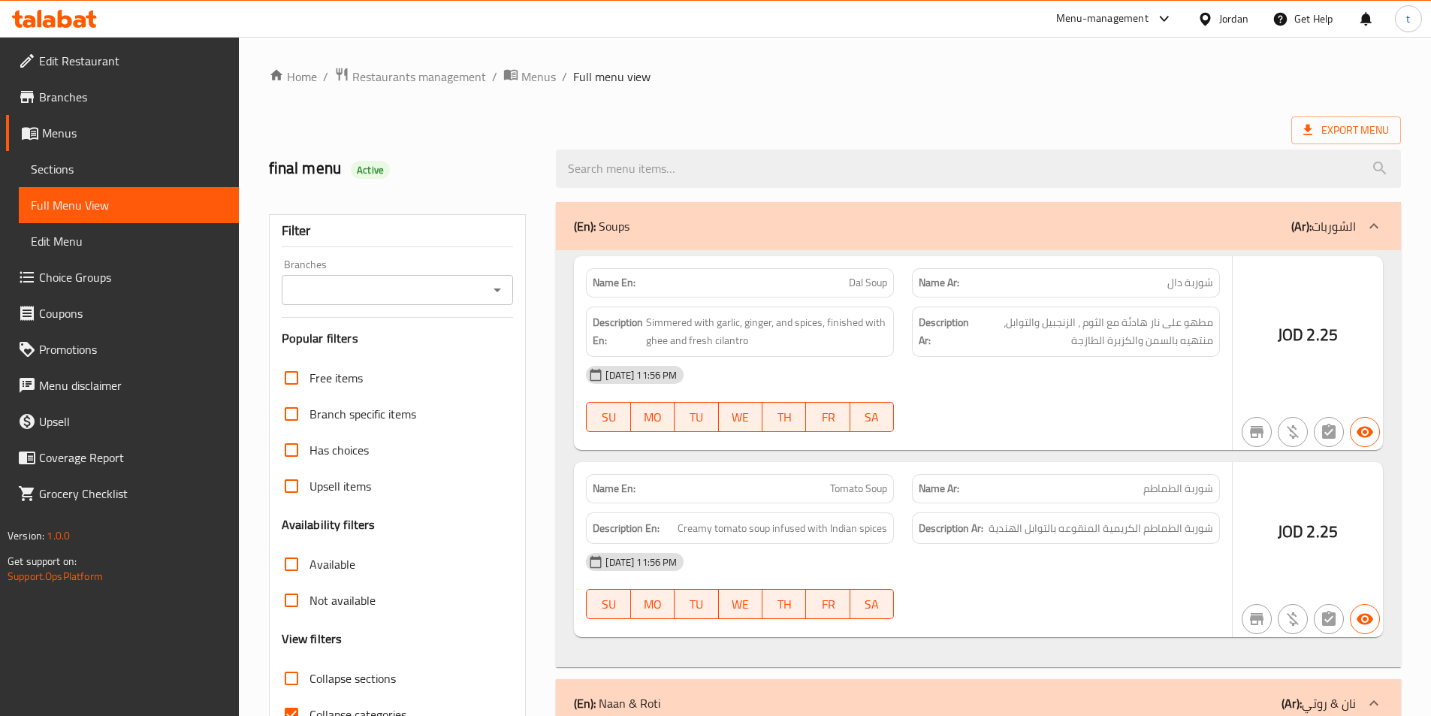
click at [131, 179] on div at bounding box center [715, 358] width 1431 height 716
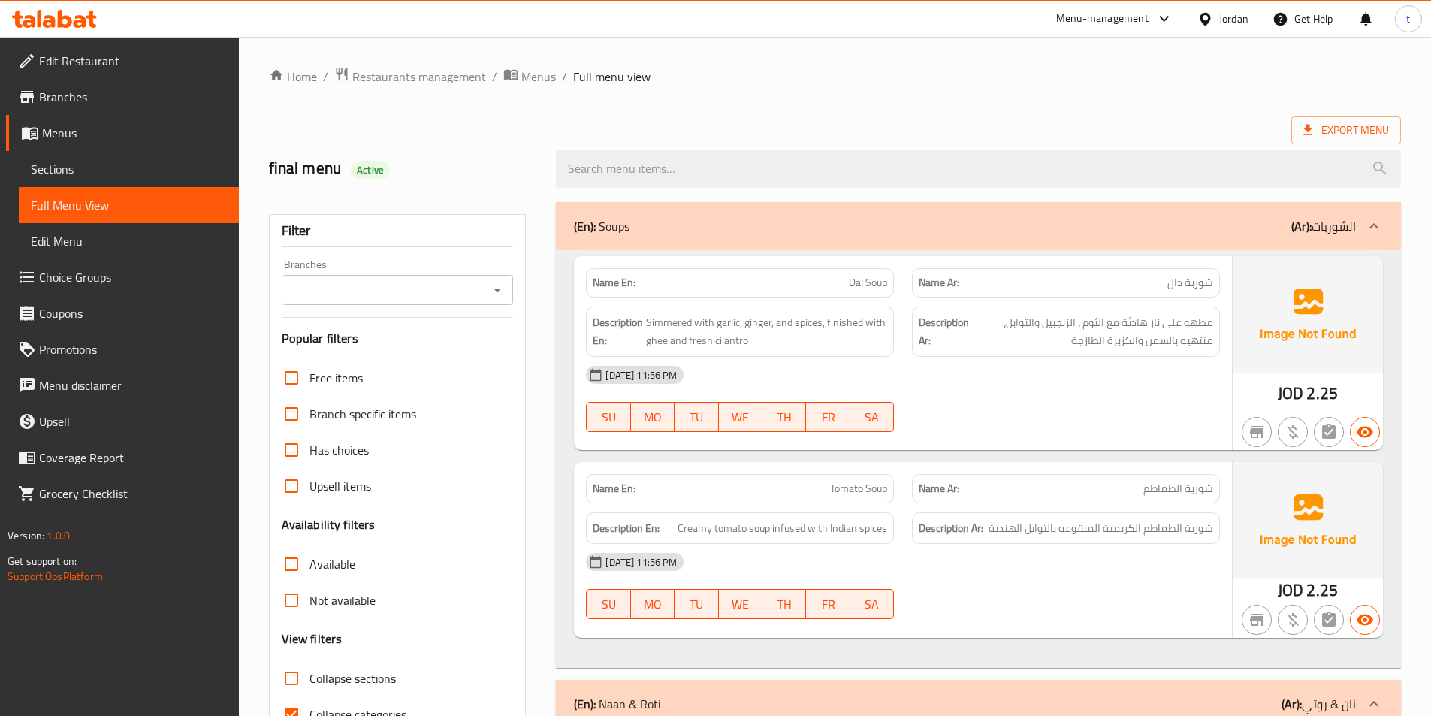
click at [106, 176] on span "Sections" at bounding box center [129, 169] width 196 height 18
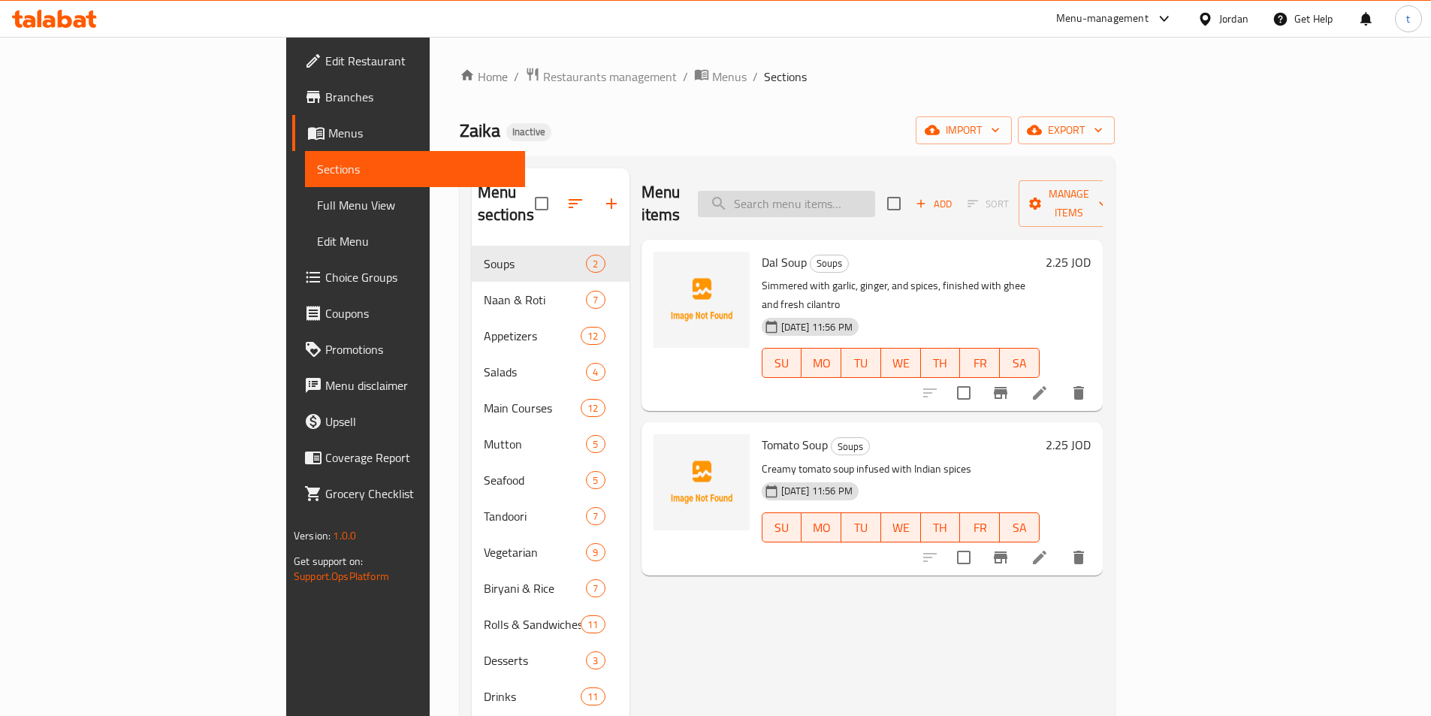
click at [858, 195] on input "search" at bounding box center [786, 204] width 177 height 26
paste input "Stuffed Vegetables Paratha"
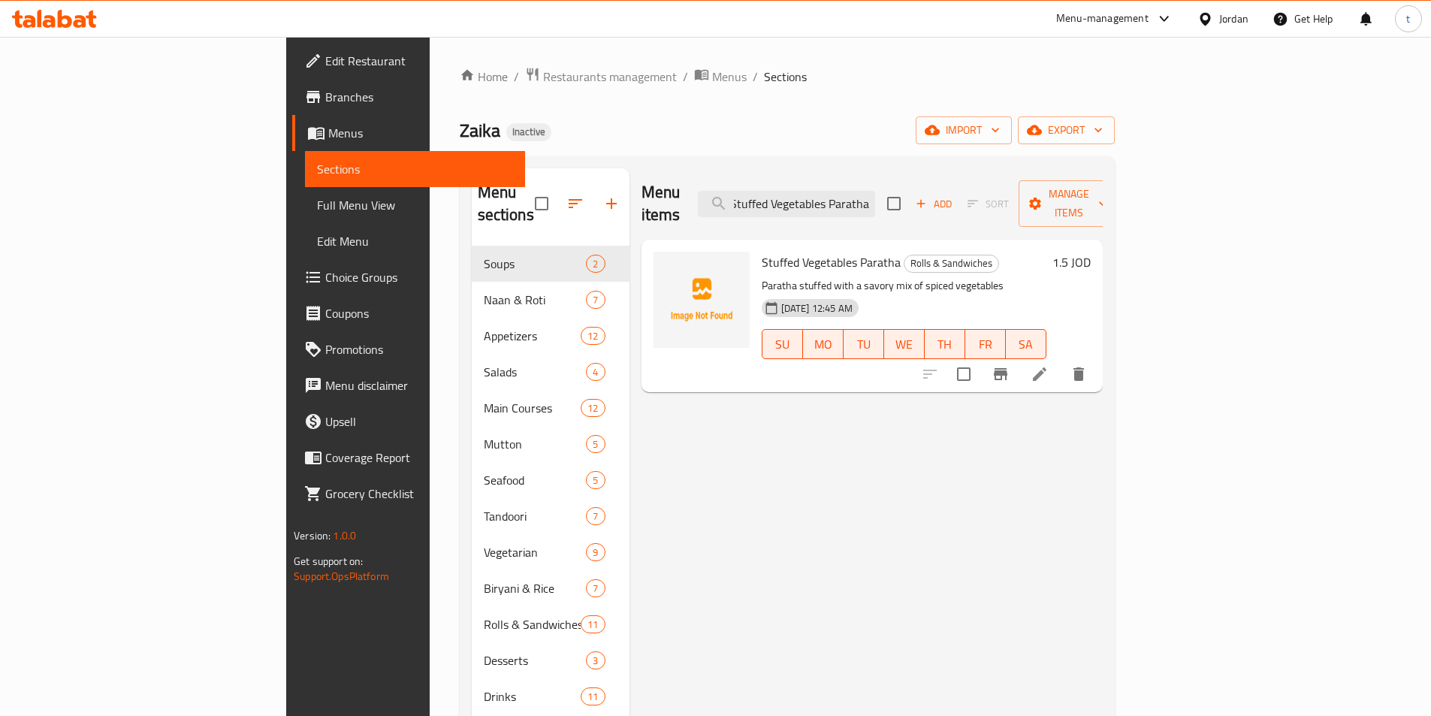
type input "Stuffed Vegetables Paratha"
click at [1046, 367] on icon at bounding box center [1040, 374] width 14 height 14
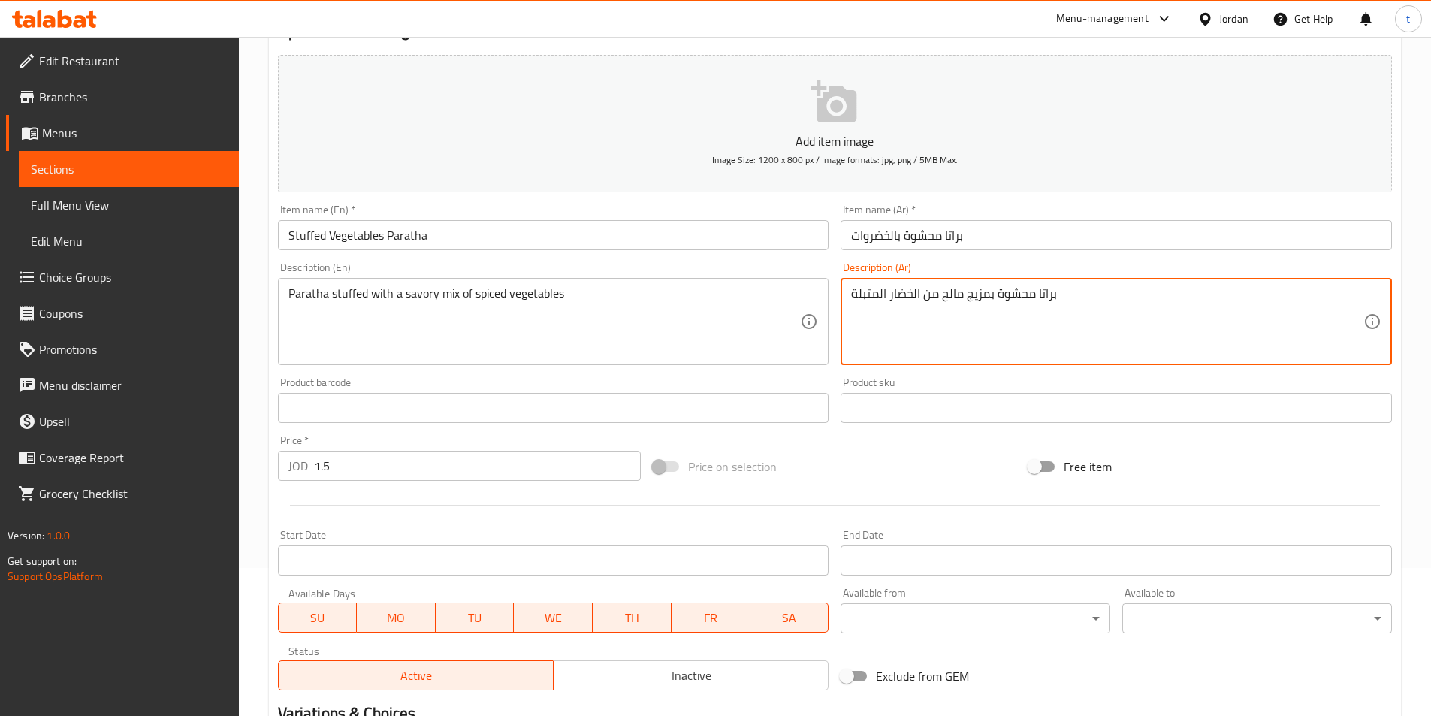
scroll to position [300, 0]
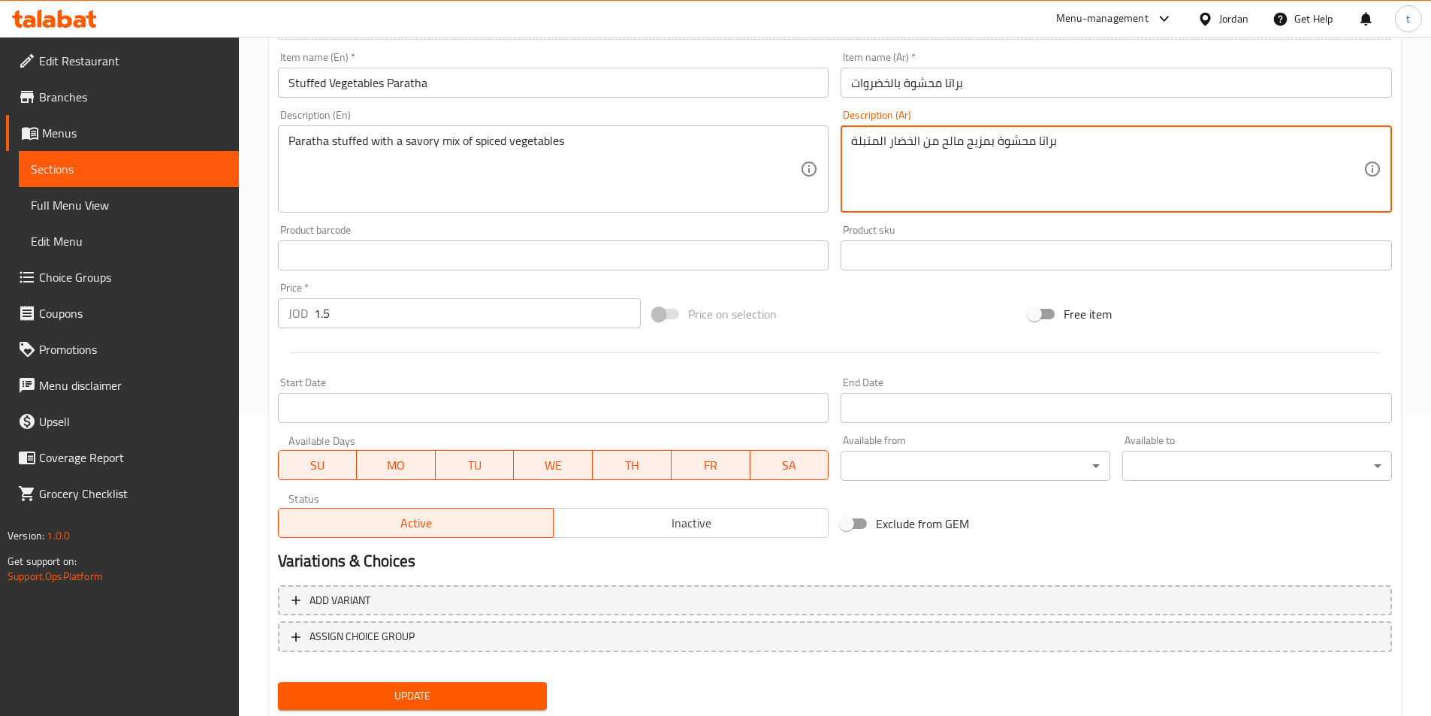
type textarea "براتا محشوة بمزيج مالح من الخضار المتبلة"
click at [367, 699] on span "Update" at bounding box center [413, 695] width 246 height 19
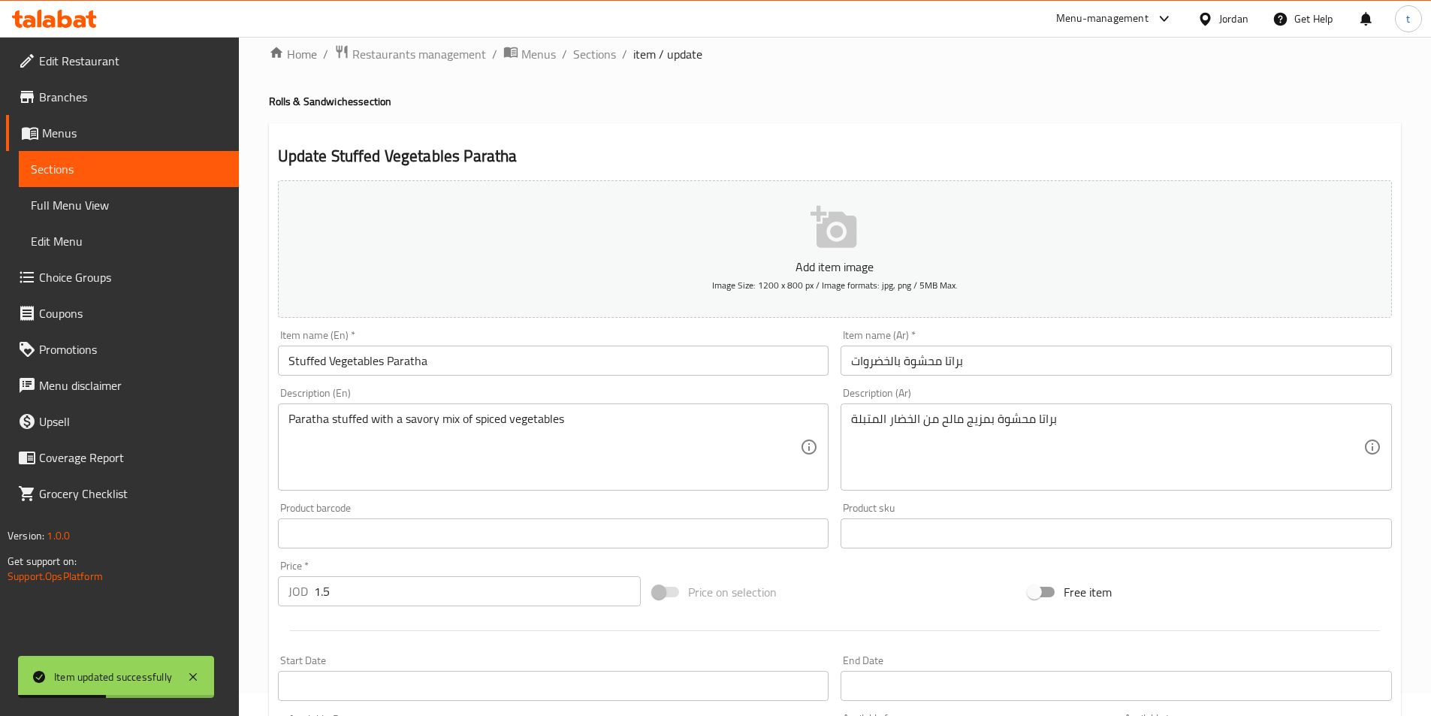
scroll to position [0, 0]
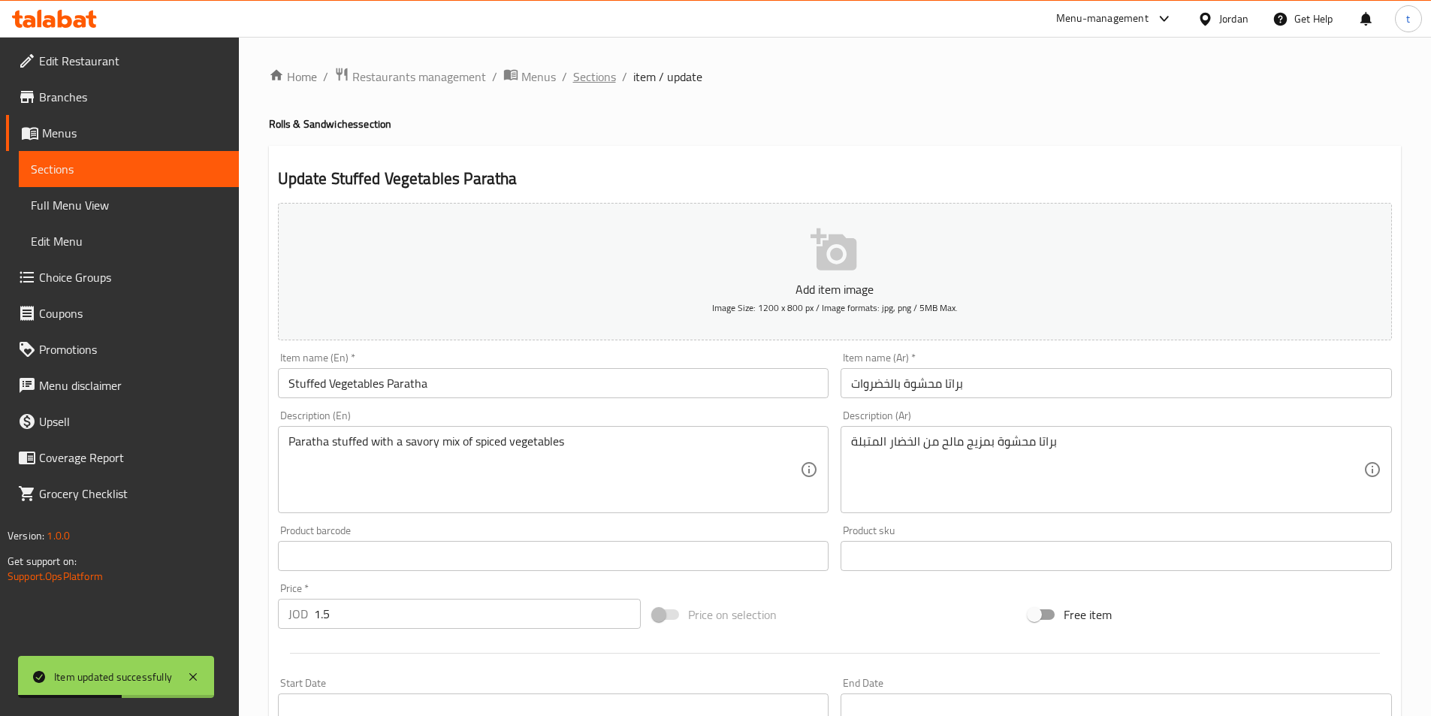
click at [594, 83] on span "Sections" at bounding box center [594, 77] width 43 height 18
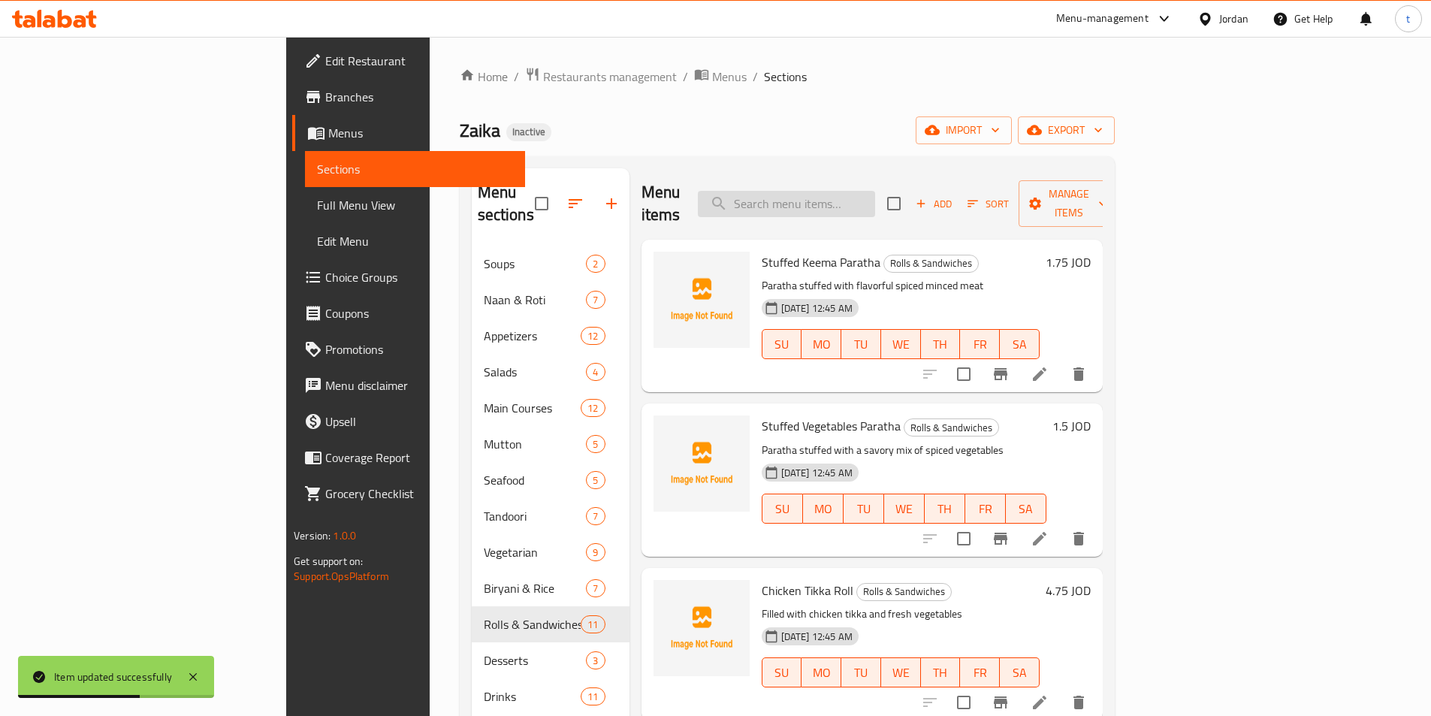
click at [843, 191] on input "search" at bounding box center [786, 204] width 177 height 26
paste input "Mutton Roll"
type input "Mutton Roll"
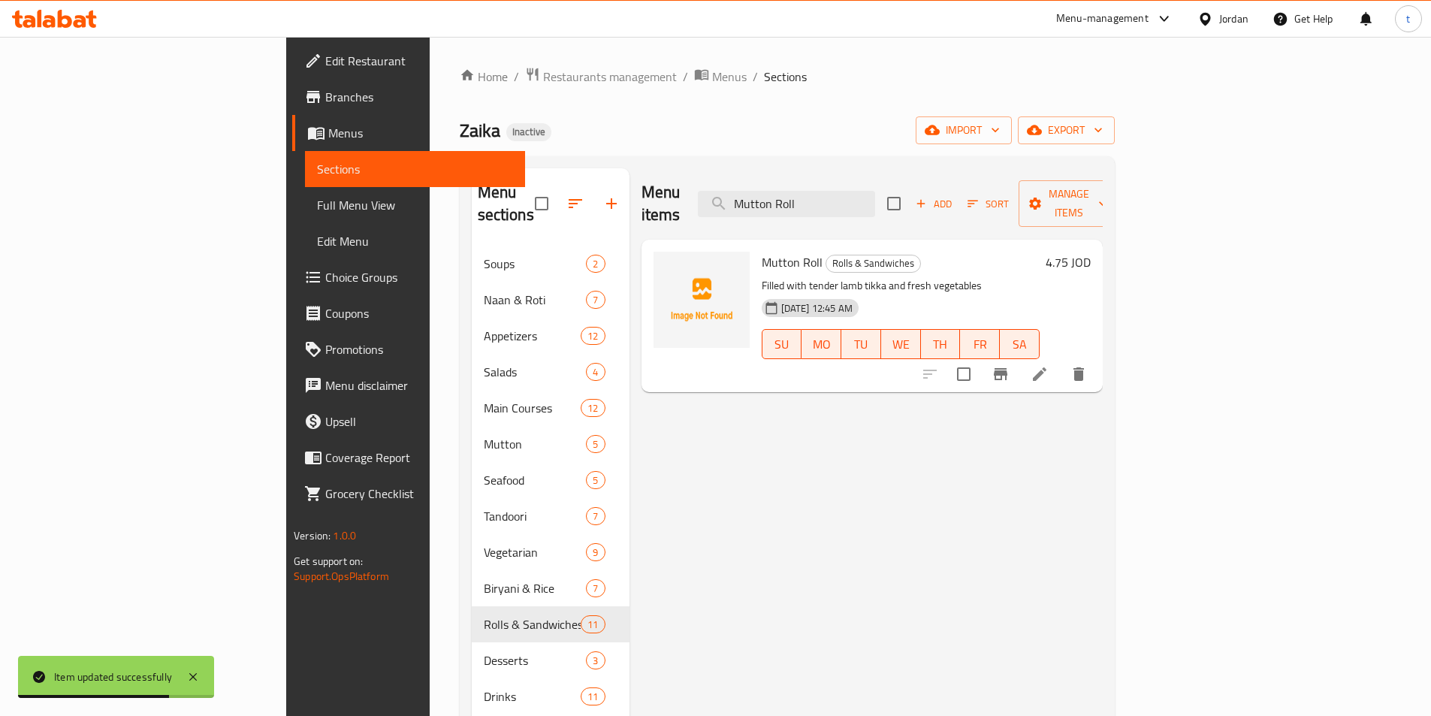
click at [1048, 365] on icon at bounding box center [1039, 374] width 18 height 18
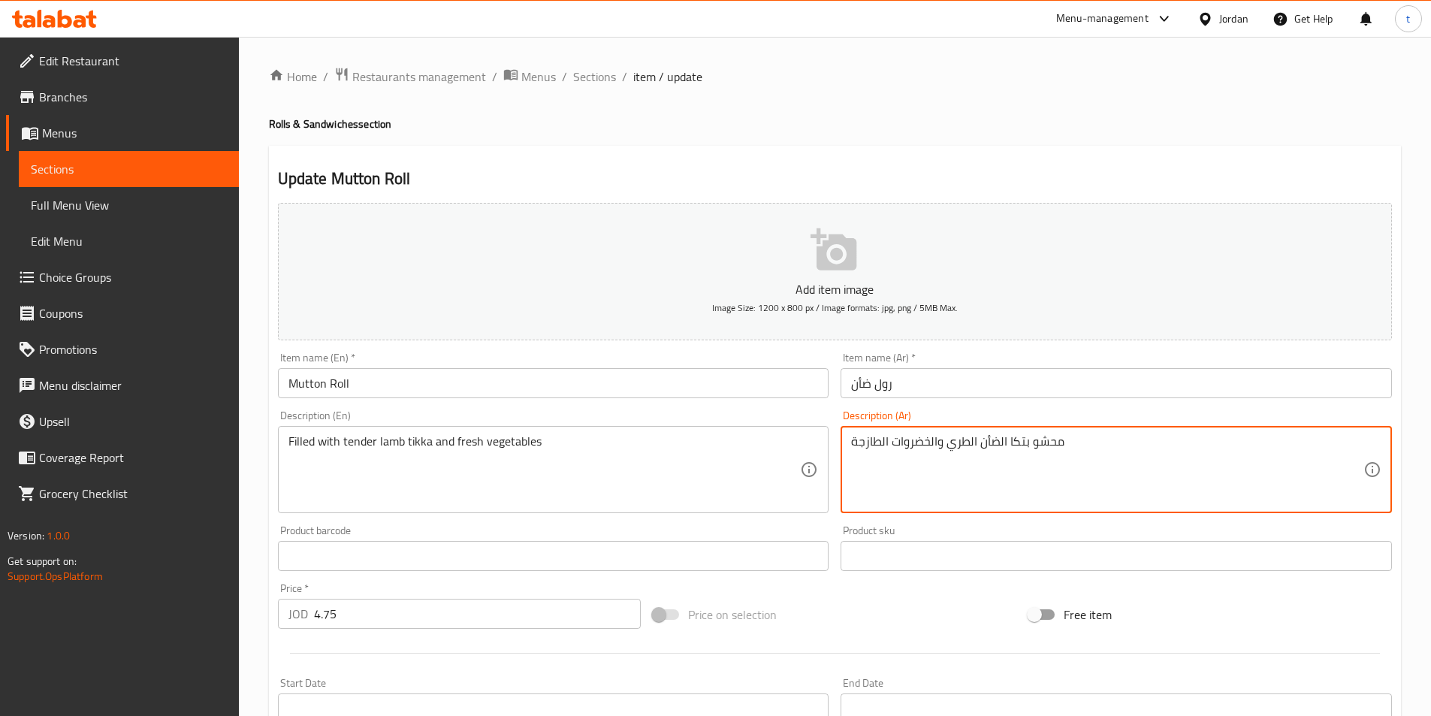
type textarea "محشو بتكا الضأن الطري والخضروات الطازجة"
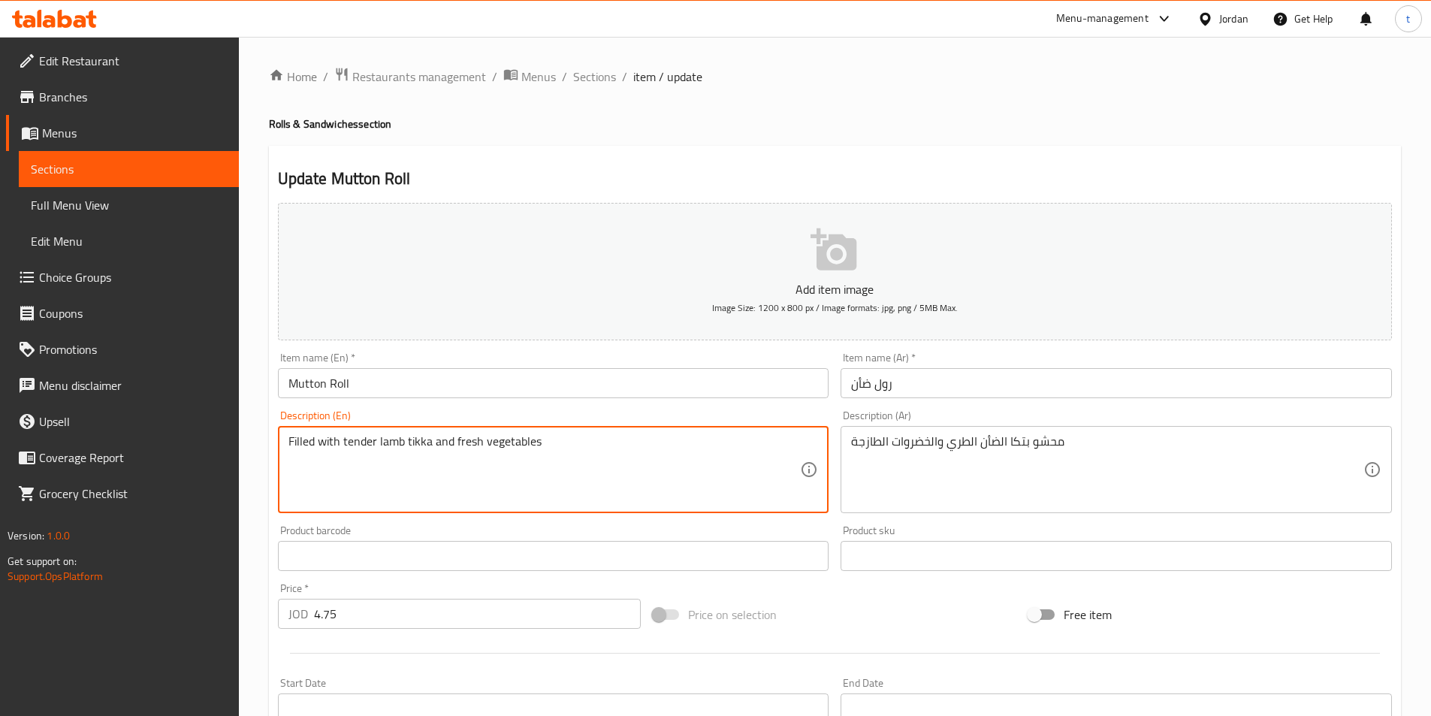
click at [420, 445] on textarea "Filled with tender lamb tikka and fresh vegetables" at bounding box center [544, 469] width 512 height 71
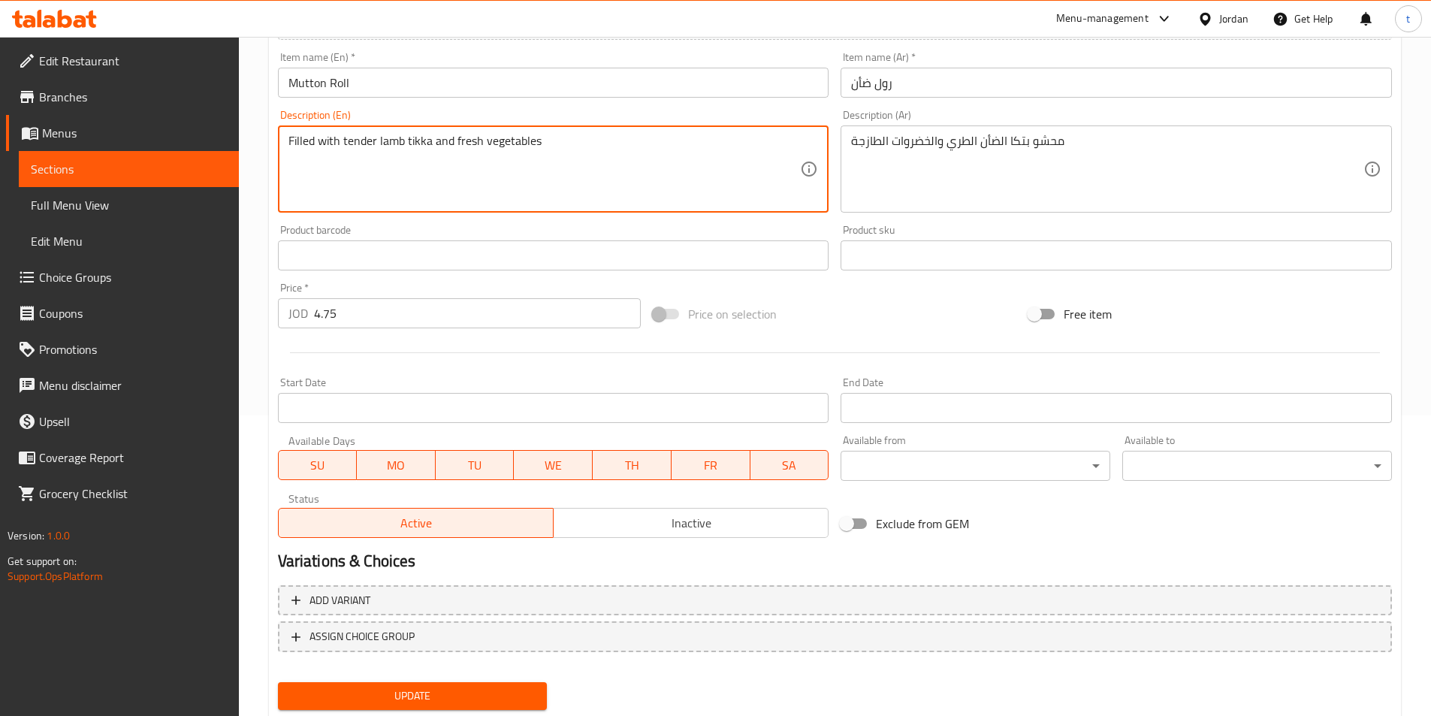
click at [432, 688] on span "Update" at bounding box center [413, 695] width 246 height 19
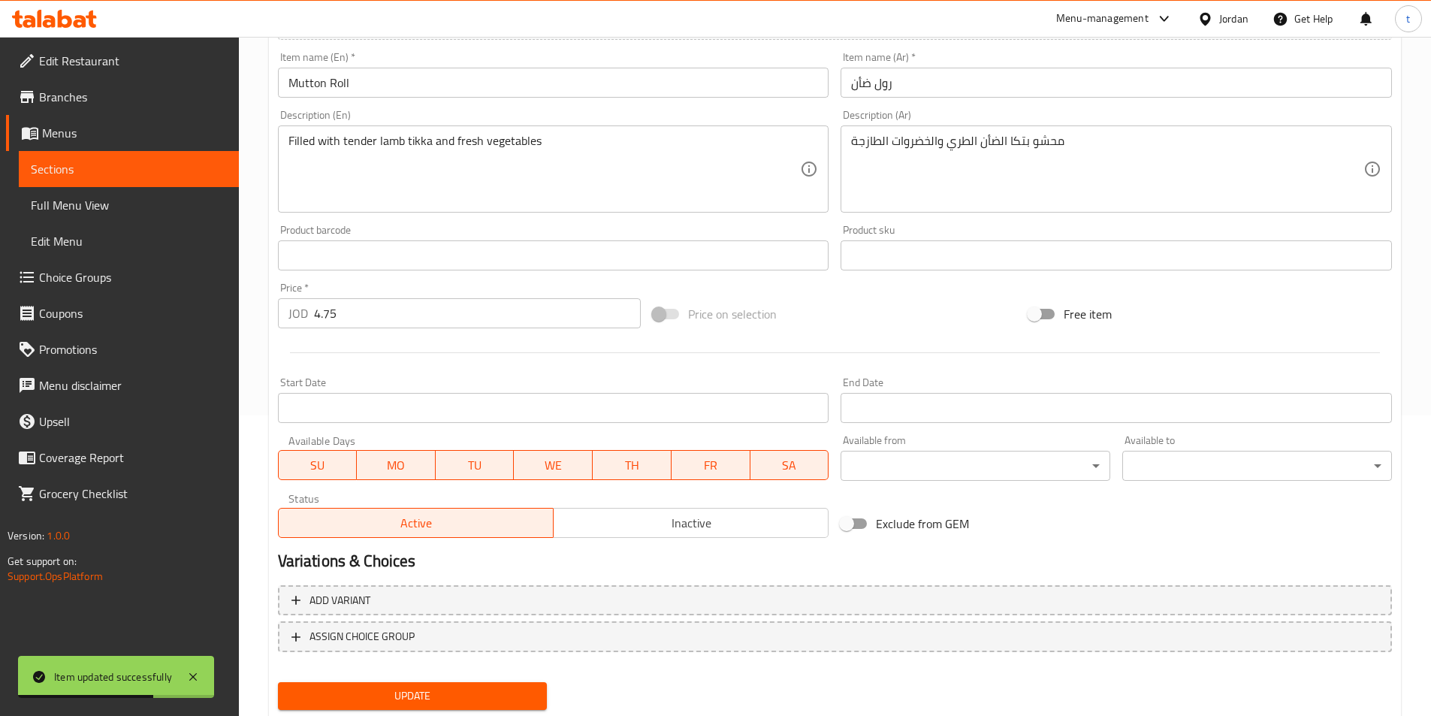
click at [407, 697] on span "Update" at bounding box center [413, 695] width 246 height 19
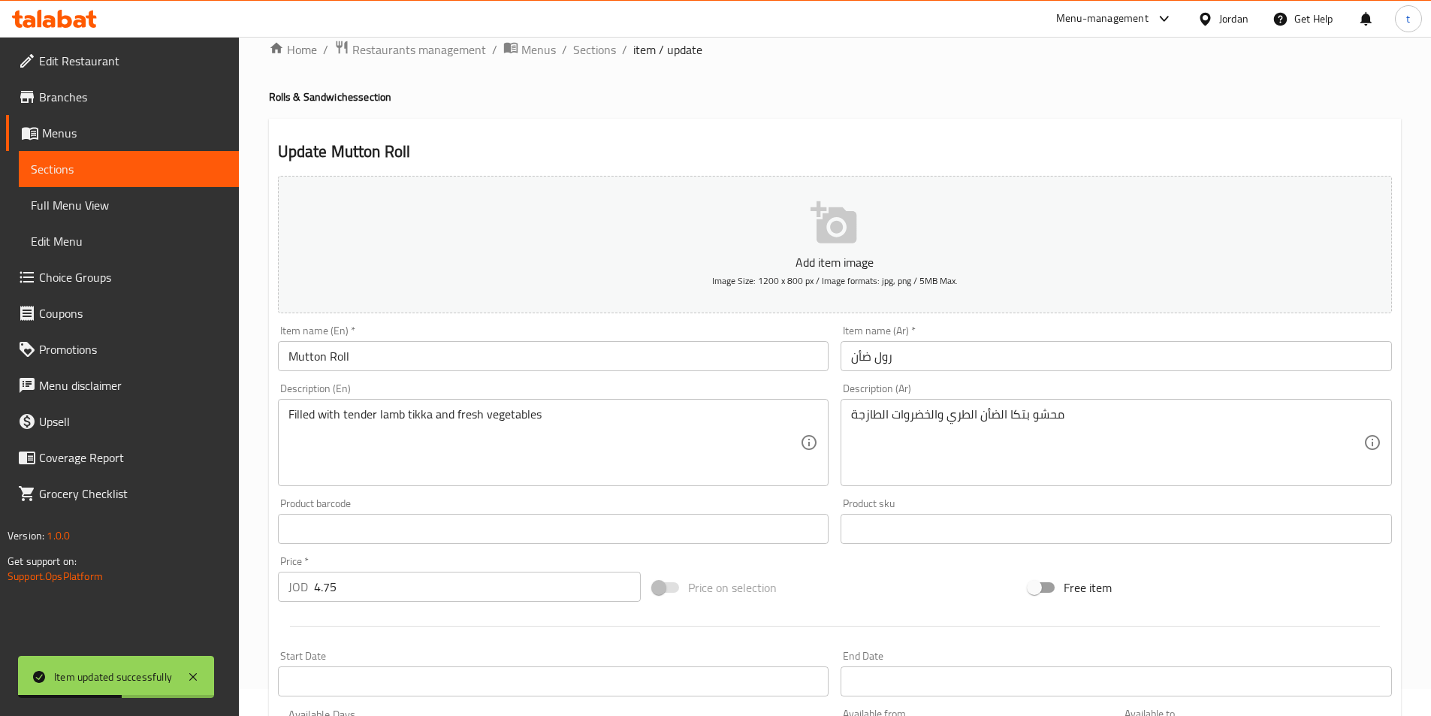
scroll to position [0, 0]
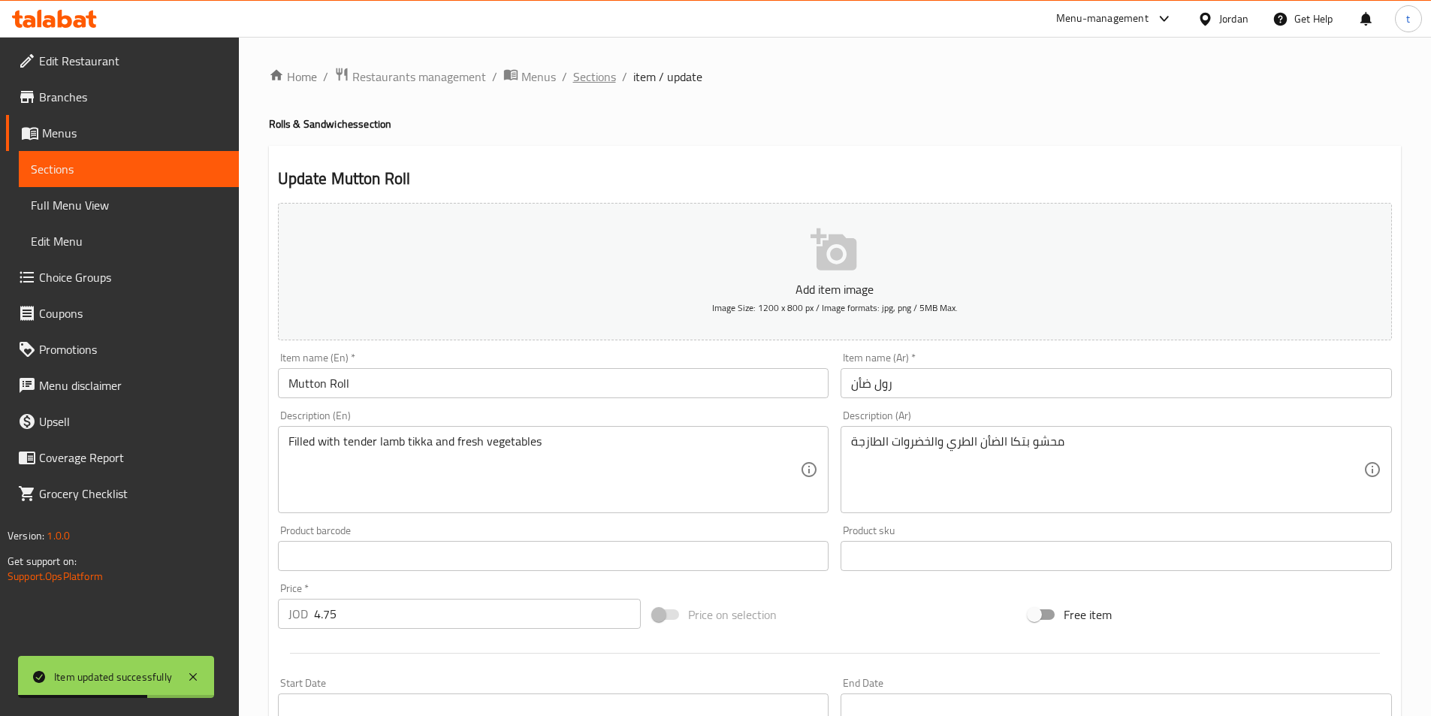
click at [591, 79] on span "Sections" at bounding box center [594, 77] width 43 height 18
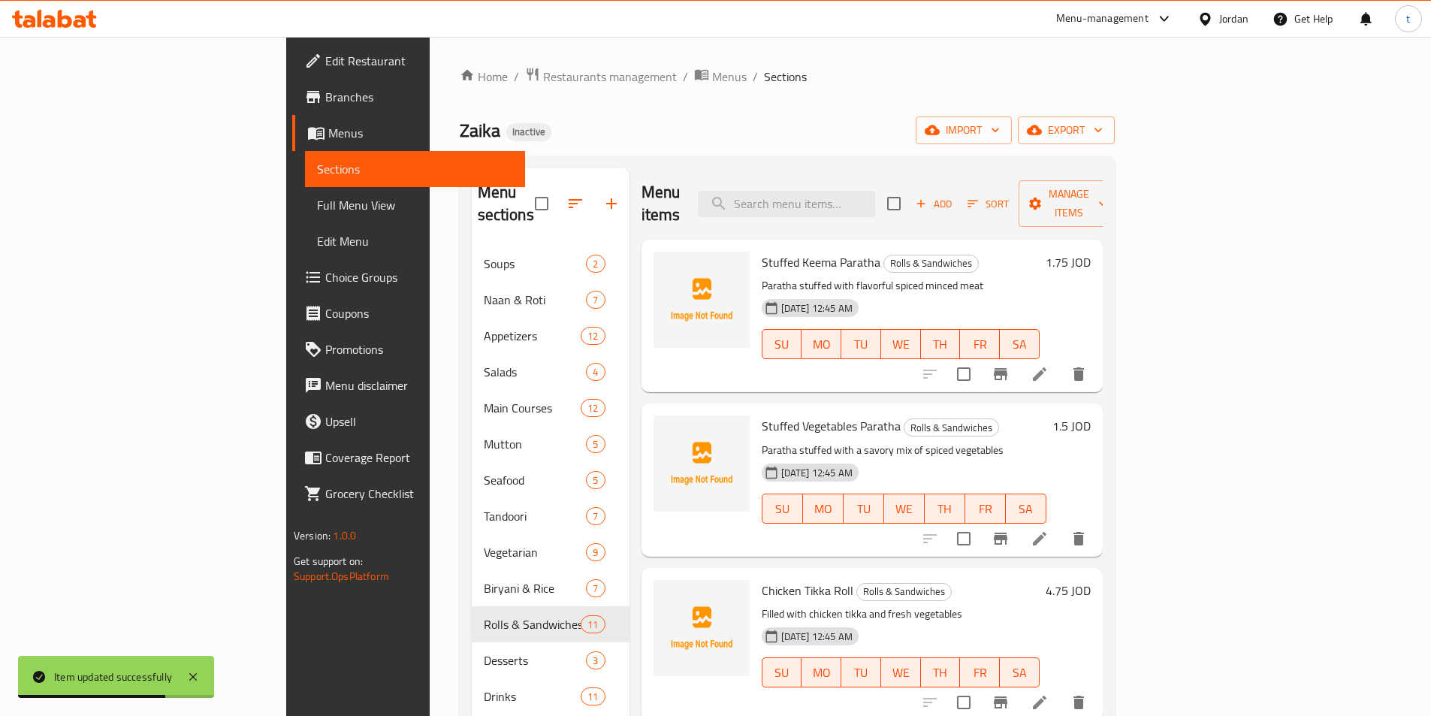
click at [876, 207] on div "Menu items Add Sort Manage items" at bounding box center [871, 203] width 461 height 71
click at [875, 198] on input "search" at bounding box center [786, 204] width 177 height 26
type input "ر"
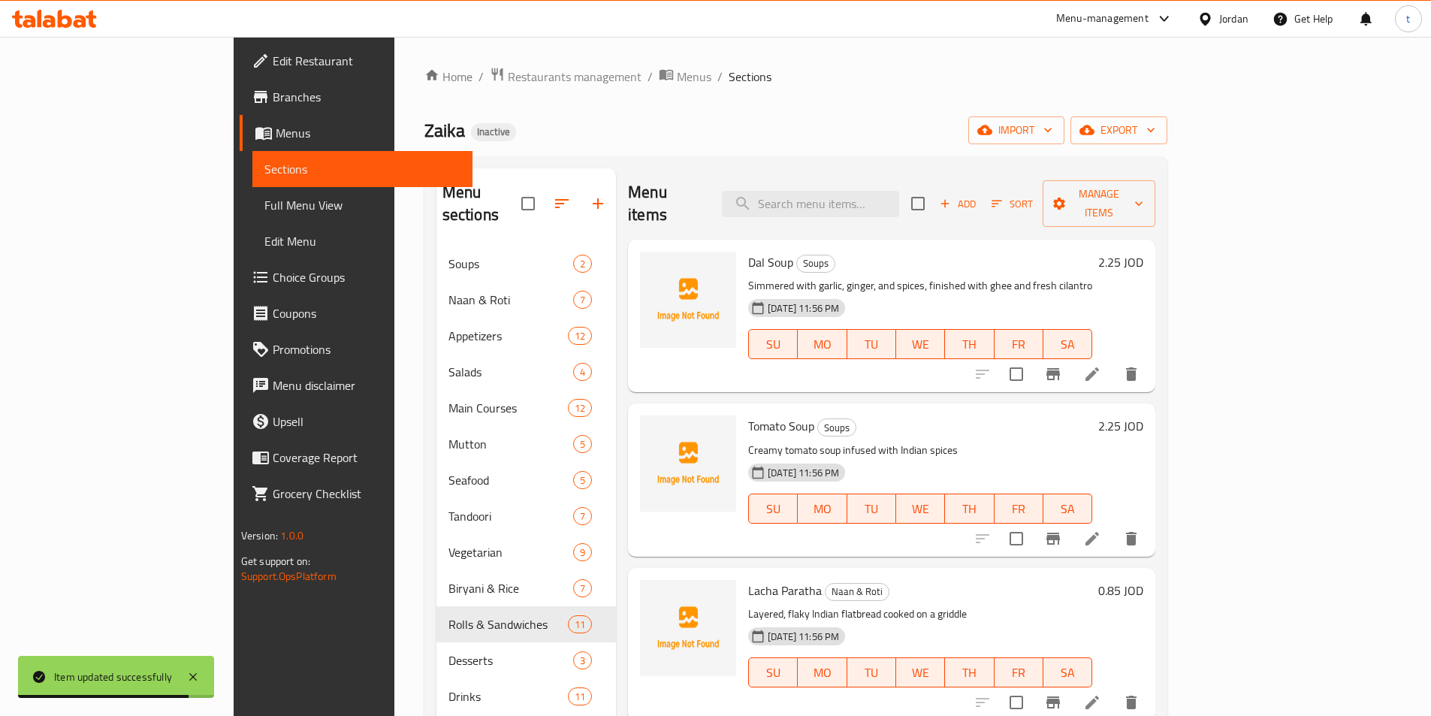
paste input "Prawn Roll"
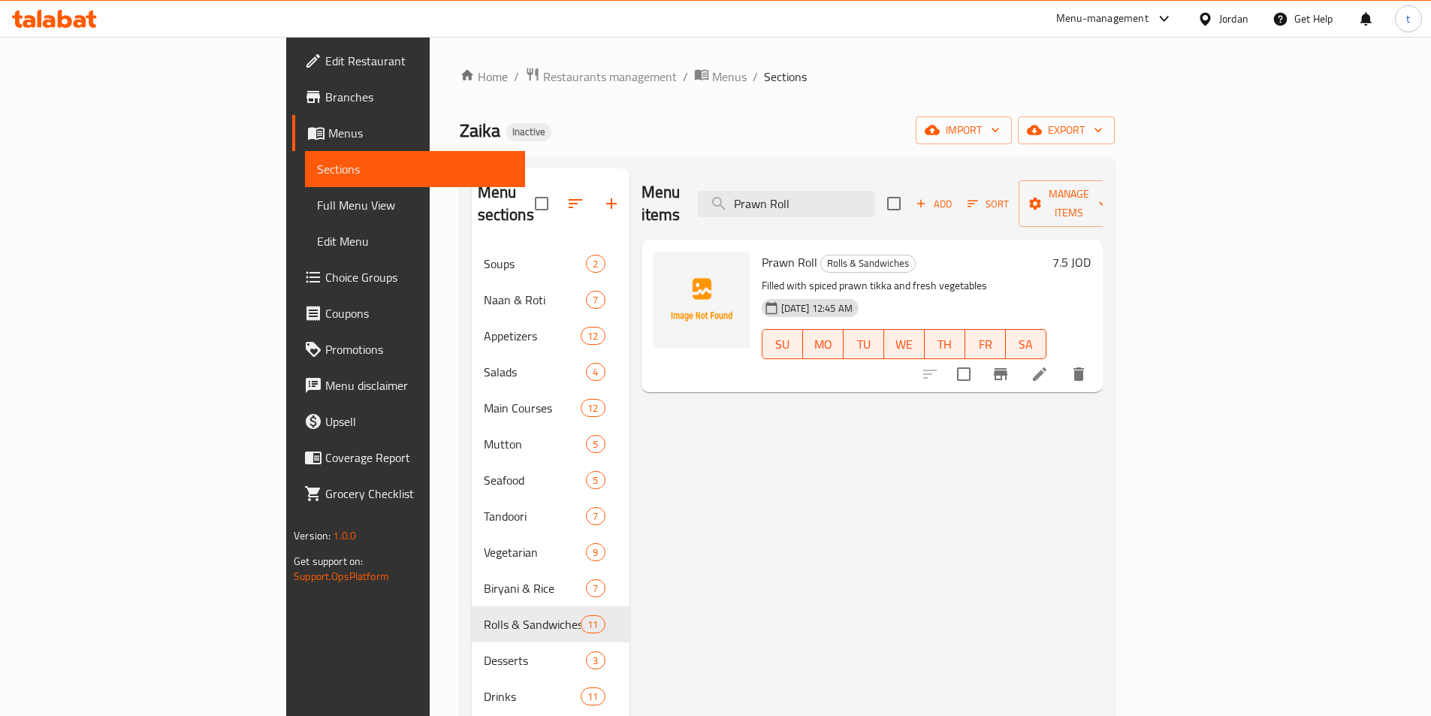
type input "Prawn Roll"
click at [1048, 365] on icon at bounding box center [1039, 374] width 18 height 18
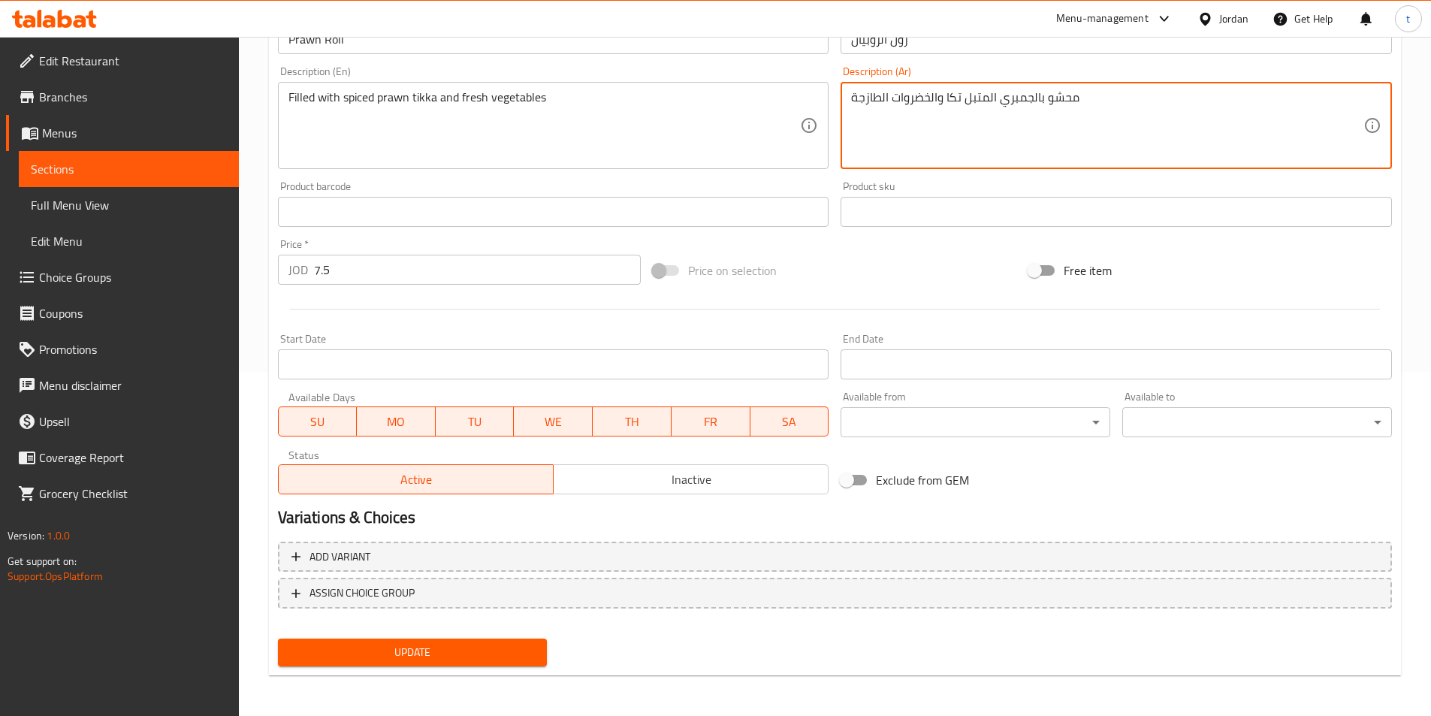
scroll to position [345, 0]
type textarea "محشو بالجمبري المتبل تكا والخضروات الطازجة"
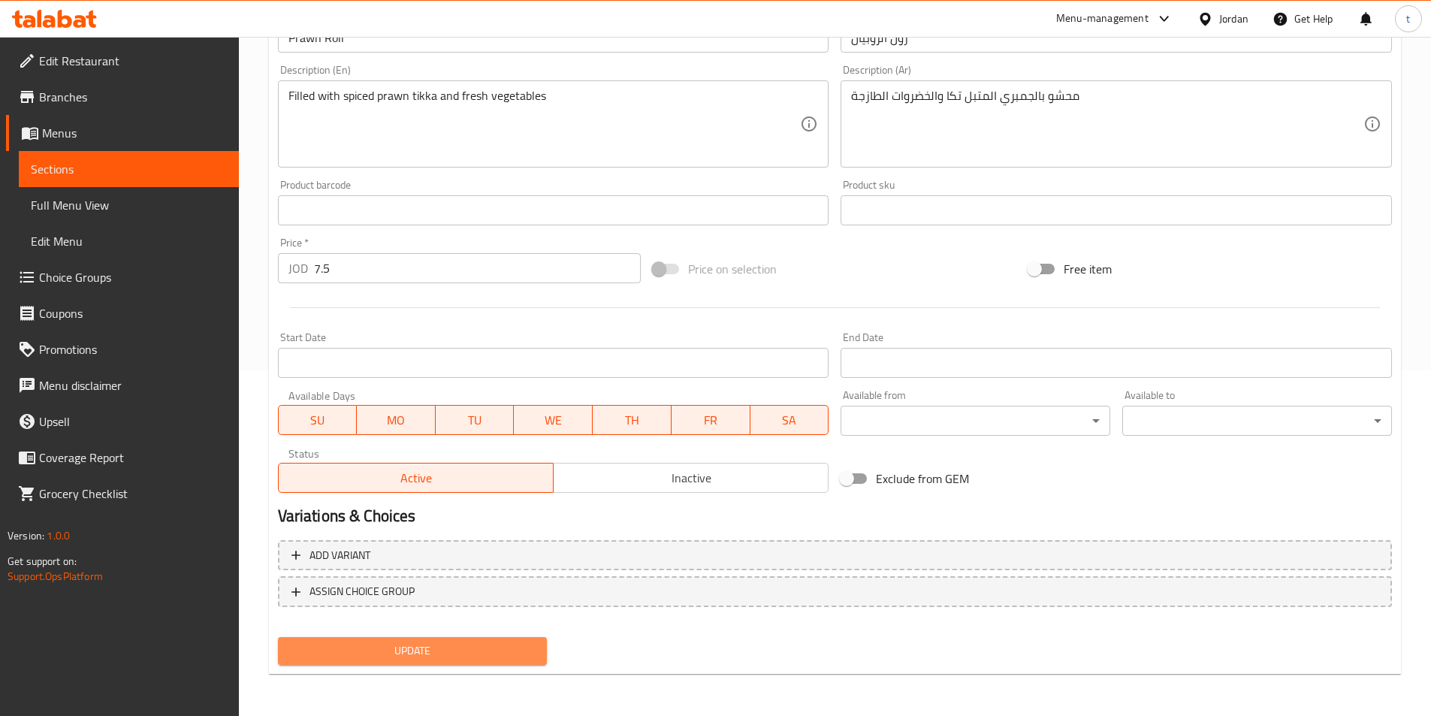
click at [406, 641] on span "Update" at bounding box center [413, 650] width 246 height 19
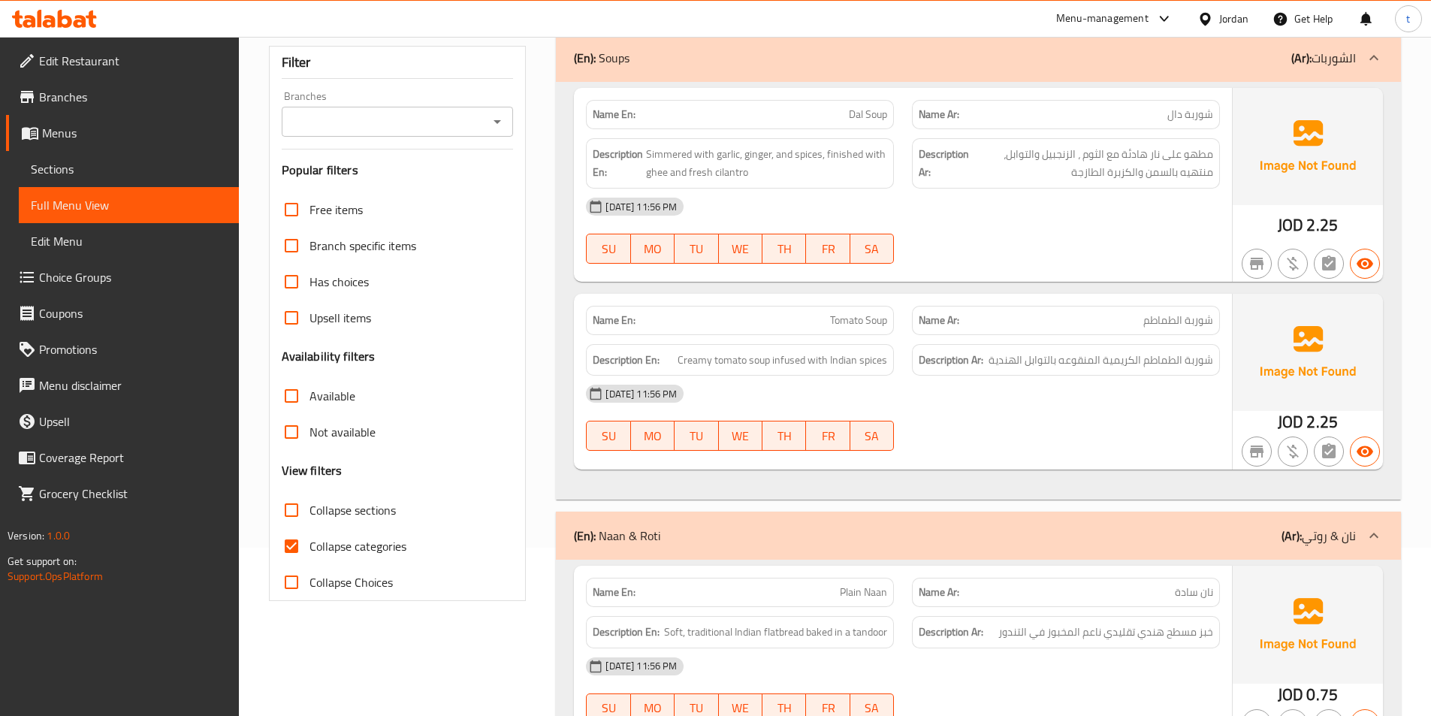
scroll to position [300, 0]
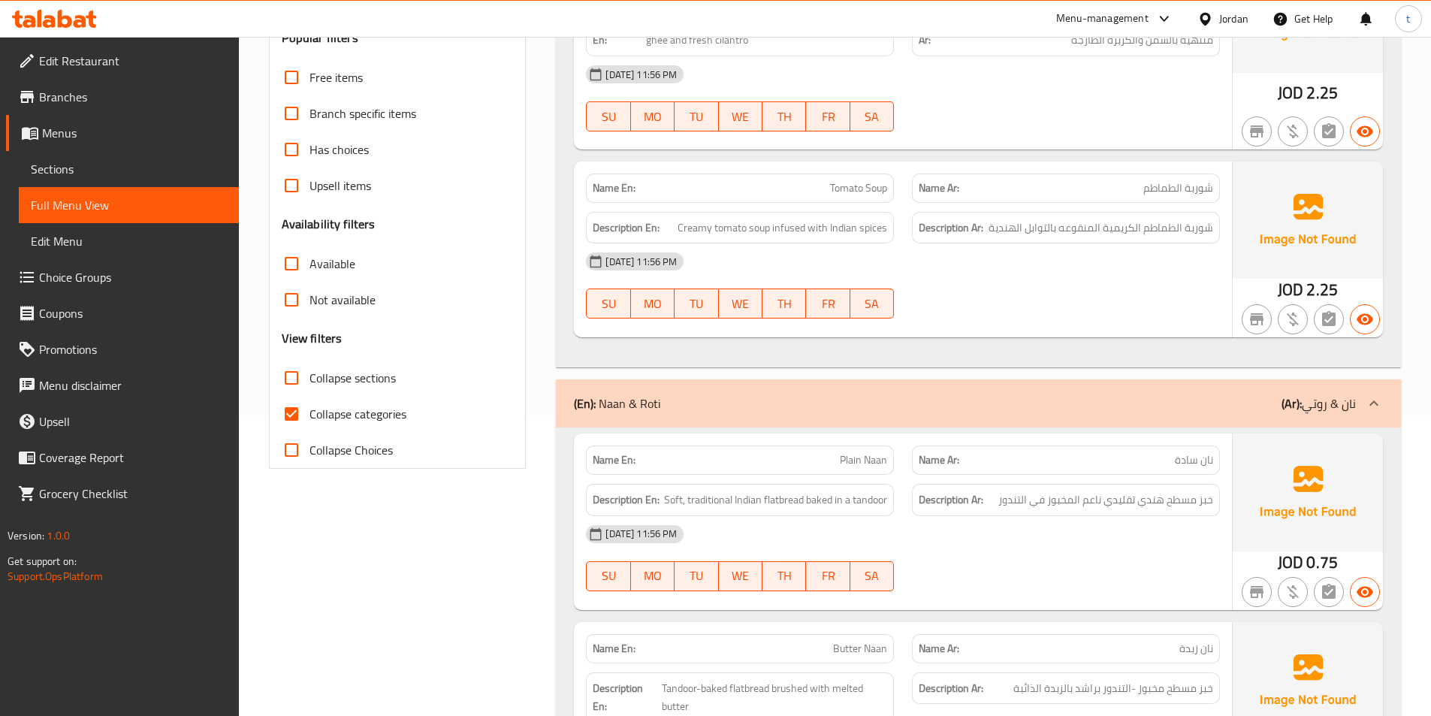
click at [287, 400] on input "Collapse categories" at bounding box center [291, 414] width 36 height 36
checkbox input "false"
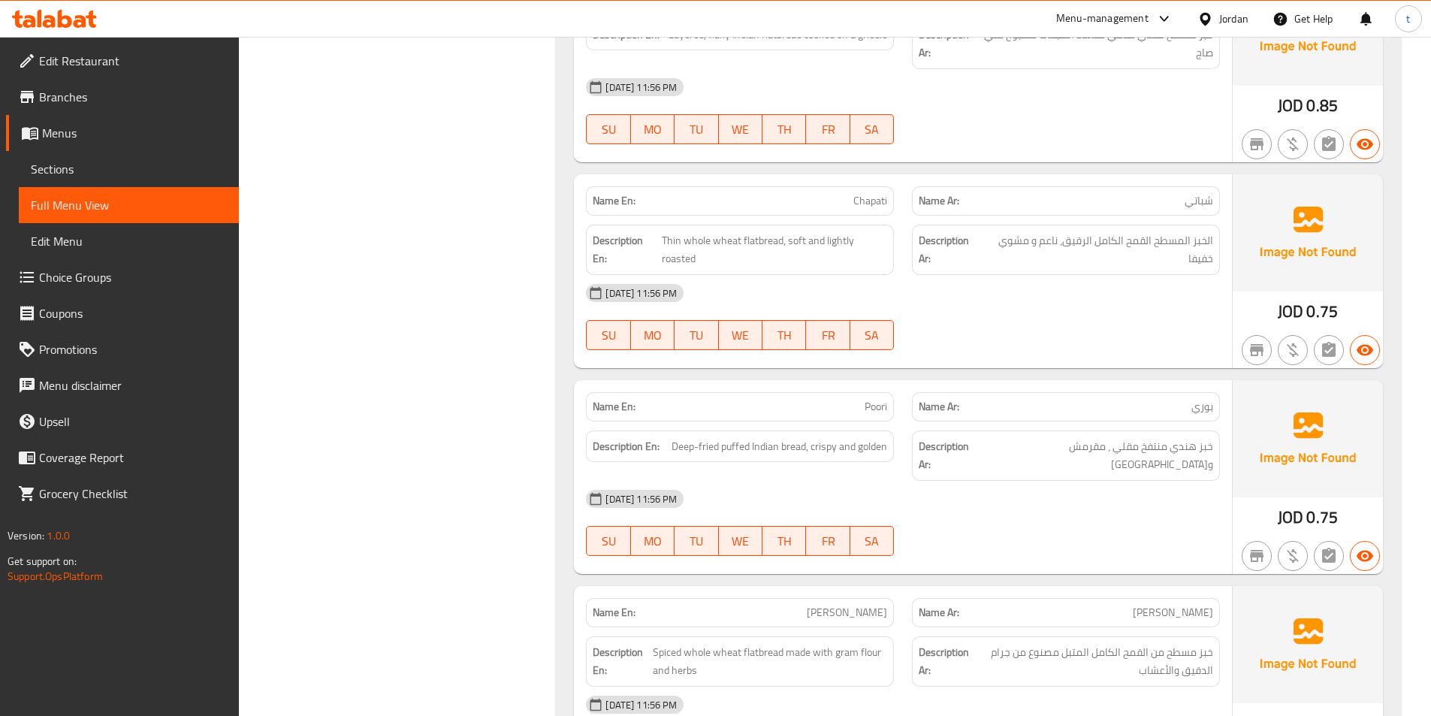
scroll to position [0, 0]
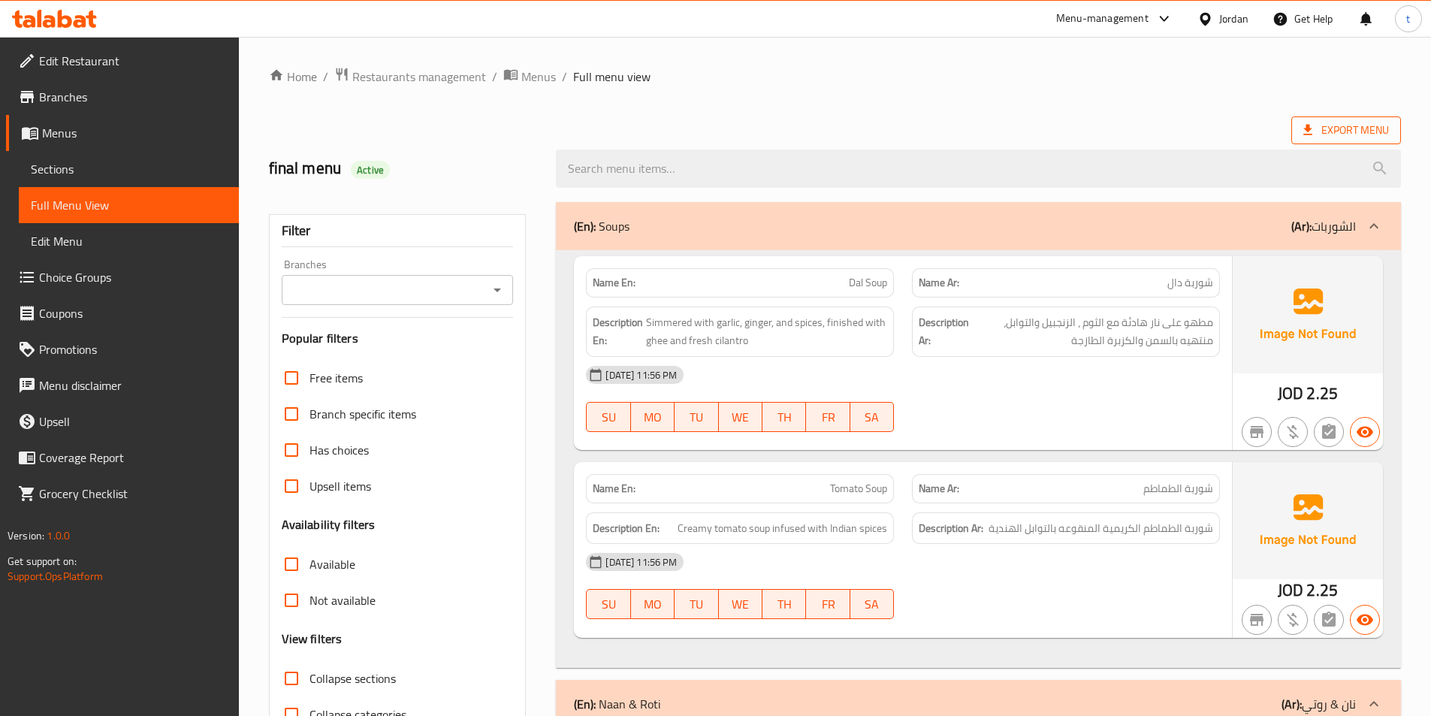
click at [1326, 128] on span "Export Menu" at bounding box center [1346, 130] width 86 height 19
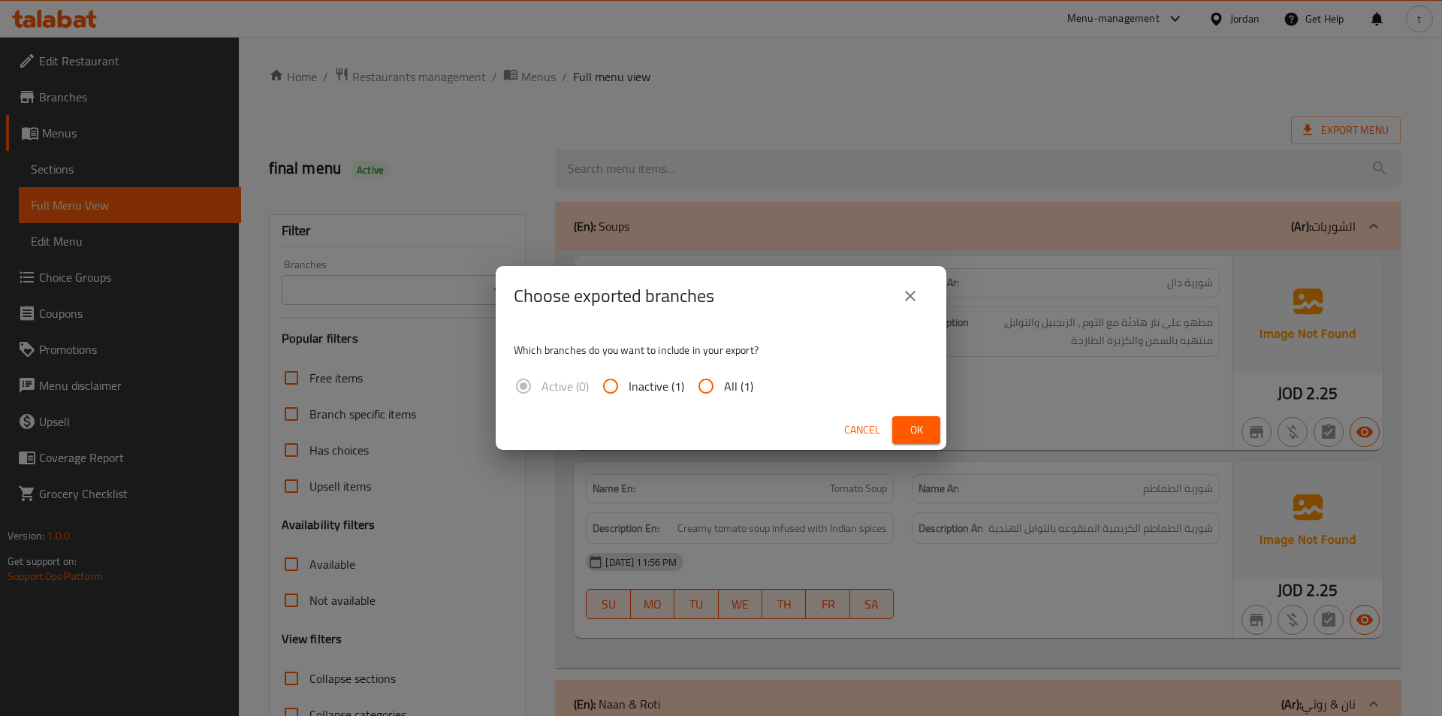
click at [708, 388] on input "All (1)" at bounding box center [706, 386] width 36 height 36
radio input "true"
click at [911, 422] on span "Ok" at bounding box center [916, 430] width 24 height 19
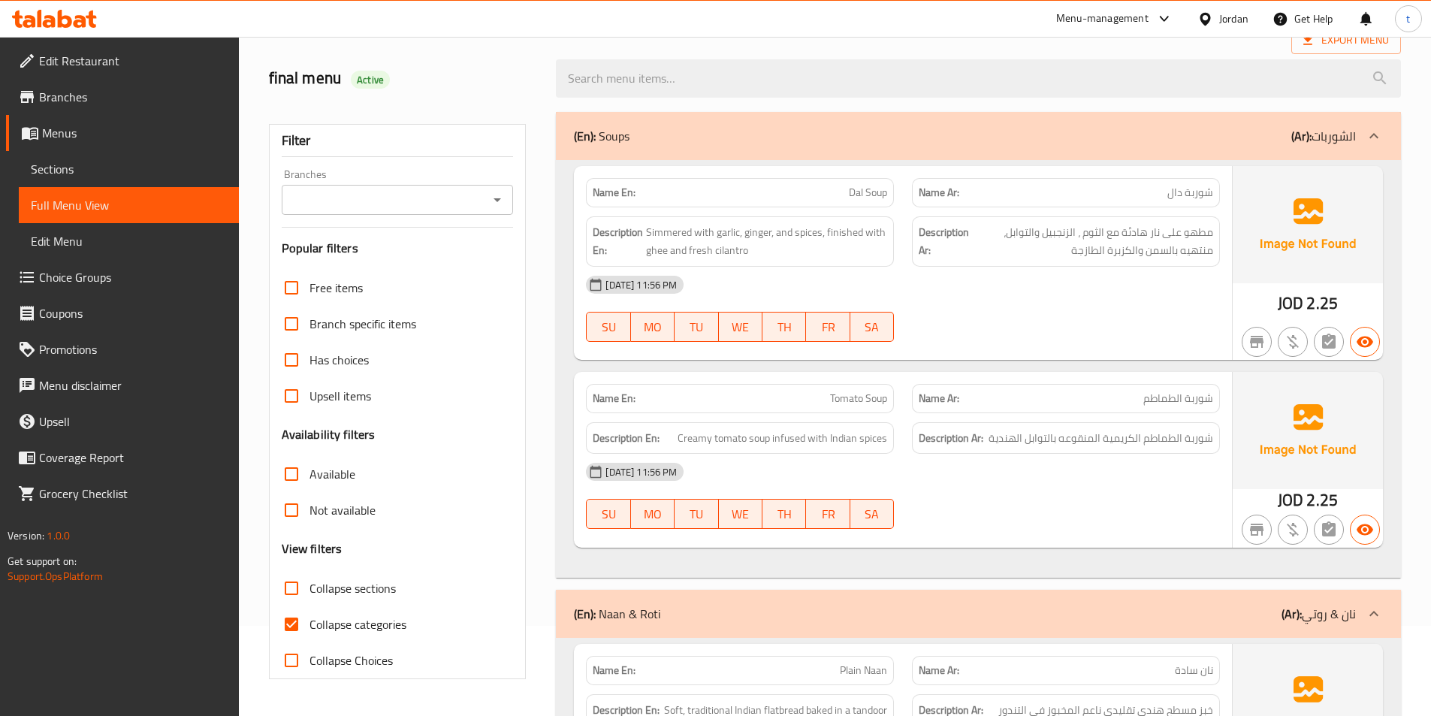
scroll to position [376, 0]
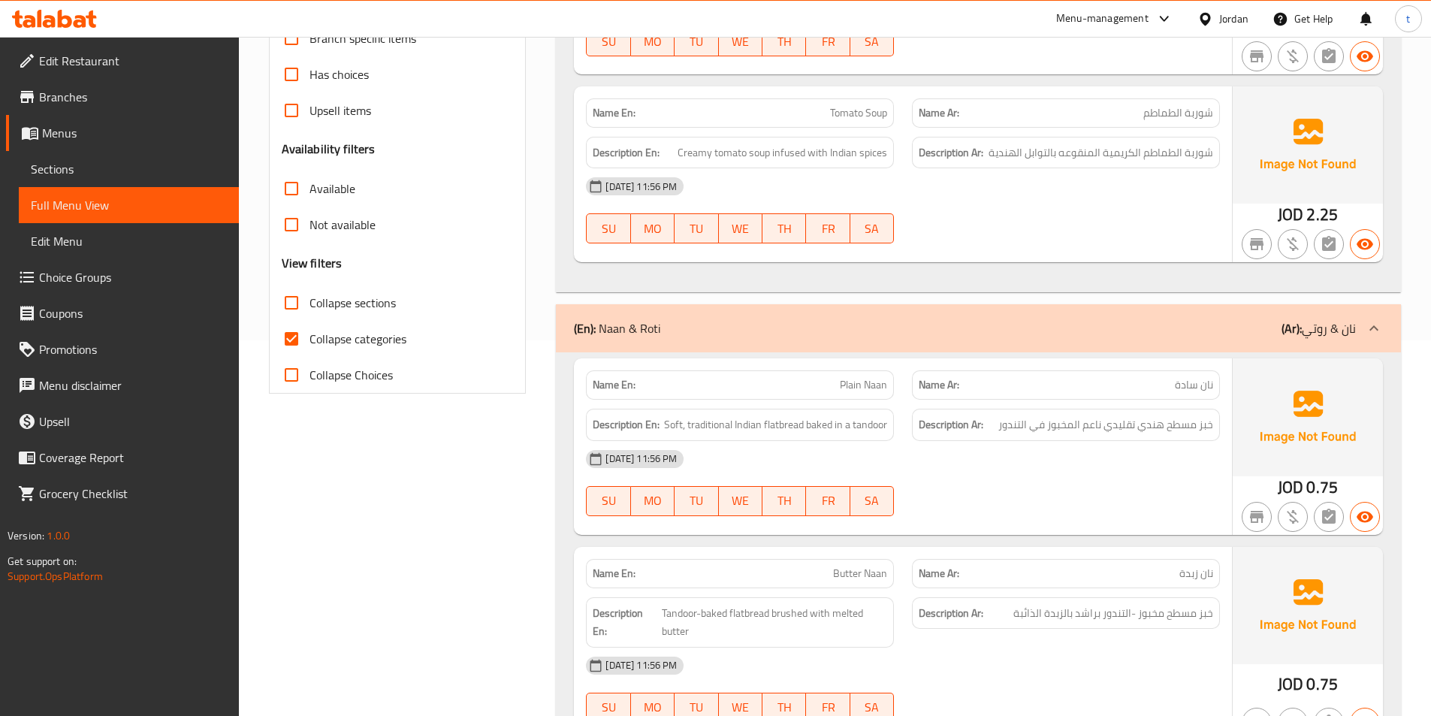
click at [302, 341] on input "Collapse categories" at bounding box center [291, 339] width 36 height 36
checkbox input "false"
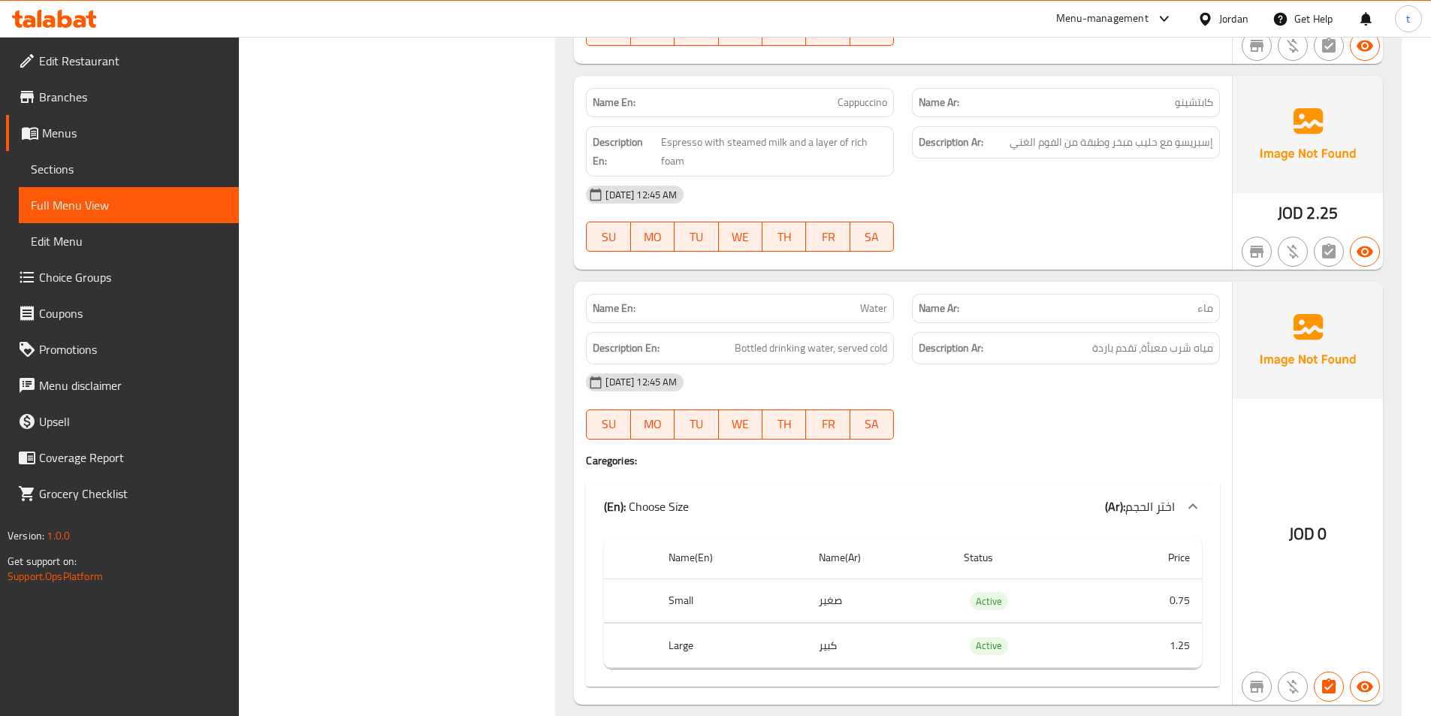
scroll to position [20058, 0]
